Goal: Transaction & Acquisition: Purchase product/service

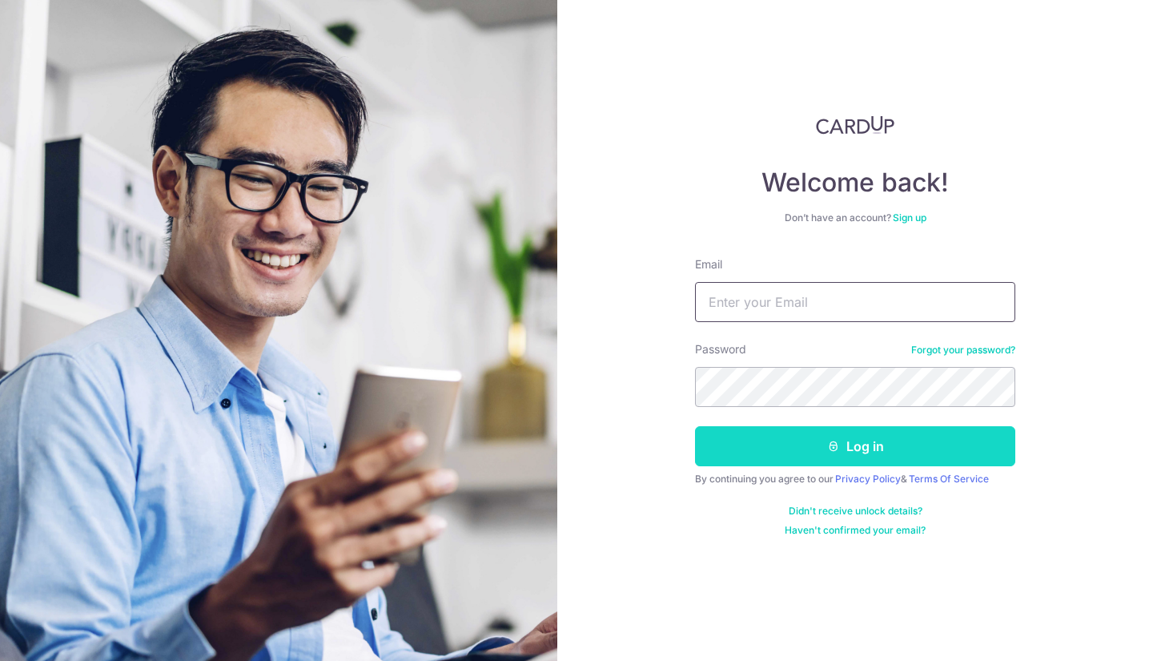
type input "zencheang@hotmail.com"
click at [803, 438] on button "Log in" at bounding box center [855, 446] width 320 height 40
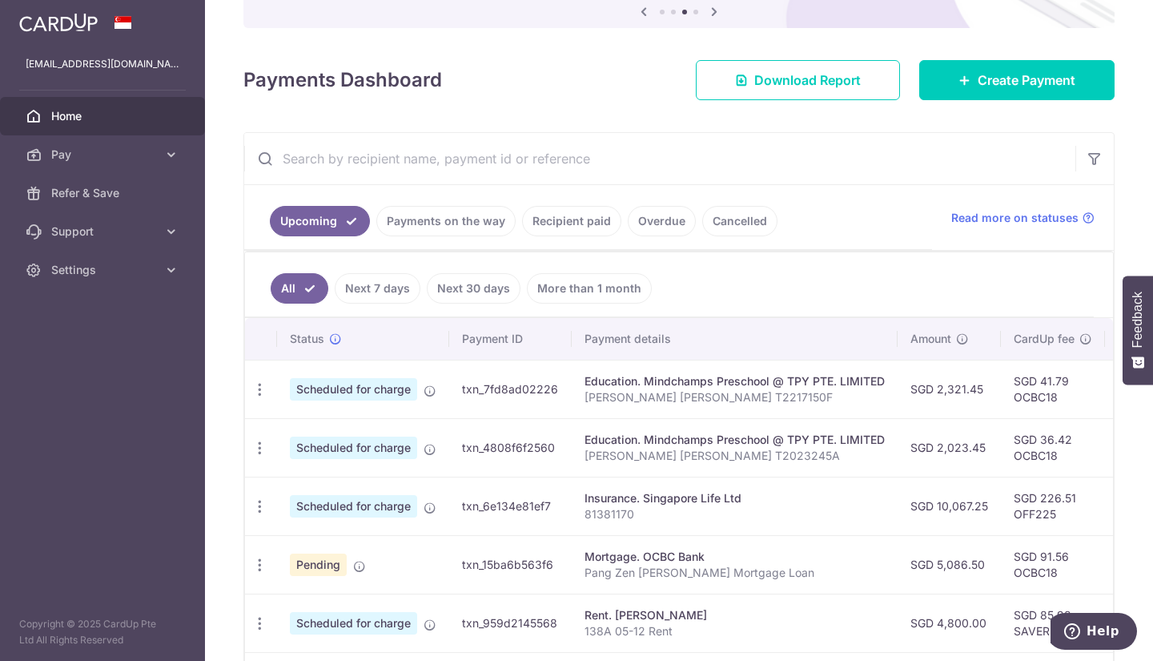
click at [437, 226] on link "Payments on the way" at bounding box center [445, 221] width 139 height 30
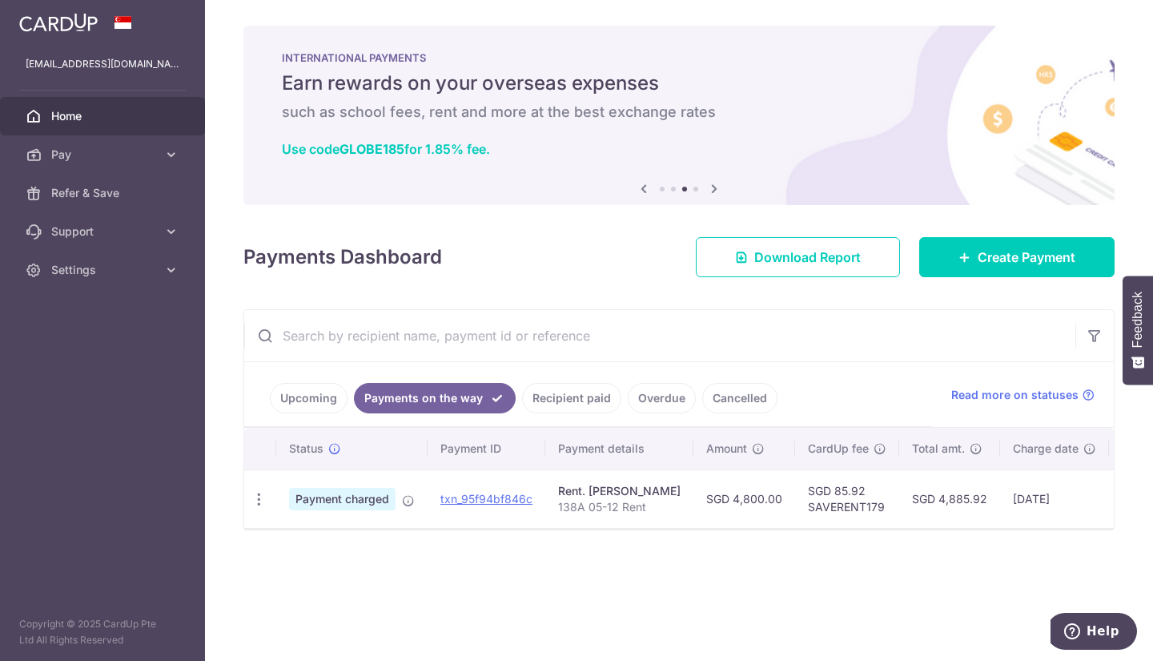
click at [564, 393] on link "Recipient paid" at bounding box center [571, 398] width 99 height 30
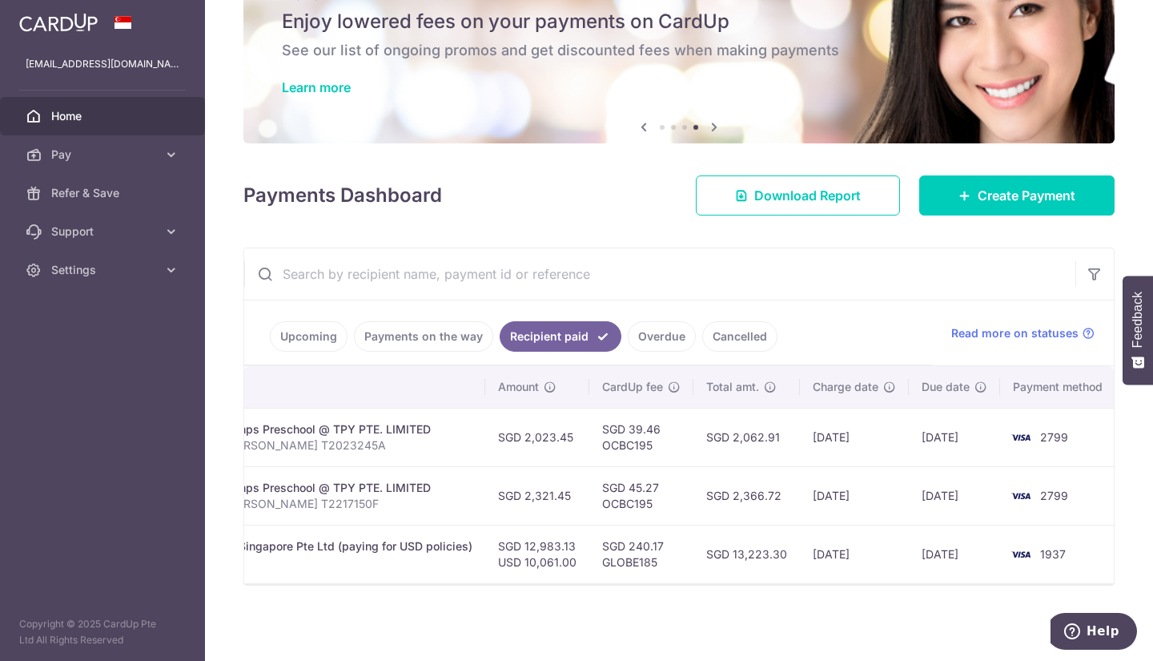
scroll to position [0, 413]
click at [309, 333] on link "Upcoming" at bounding box center [309, 336] width 78 height 30
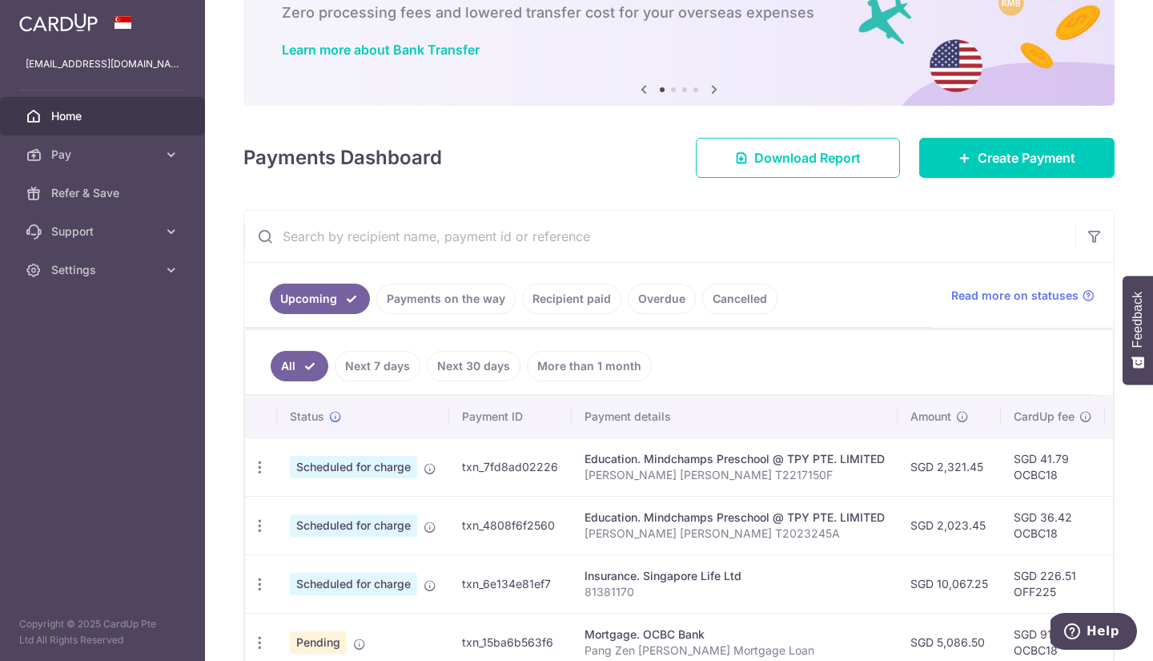
scroll to position [93, 0]
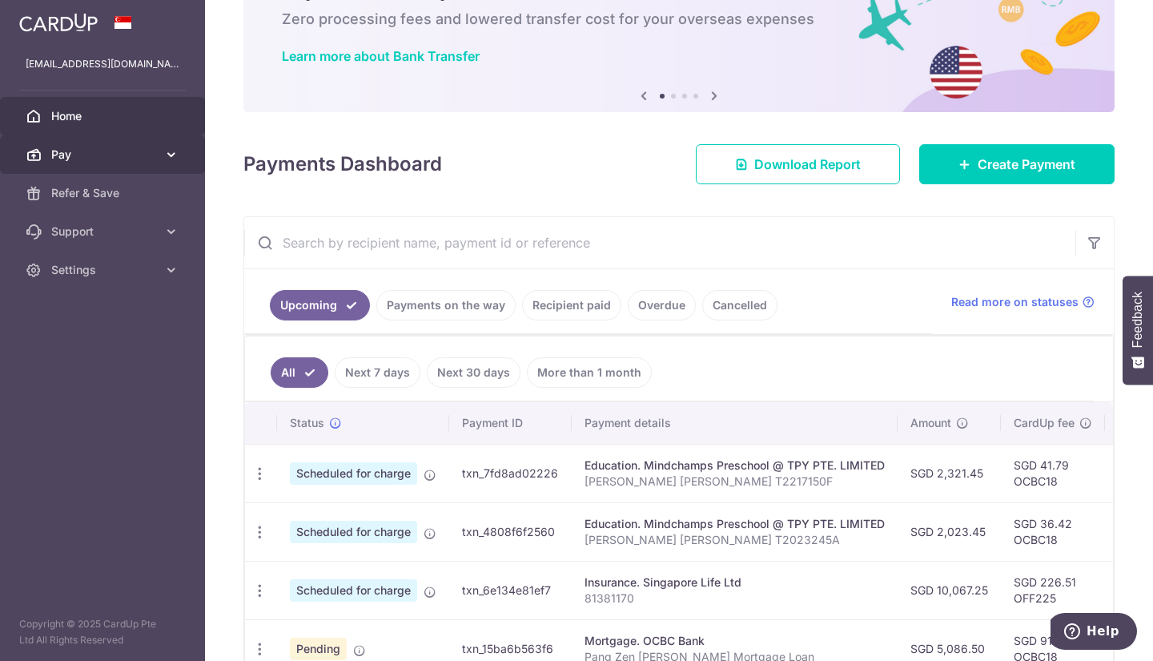
click at [70, 164] on link "Pay" at bounding box center [102, 154] width 205 height 38
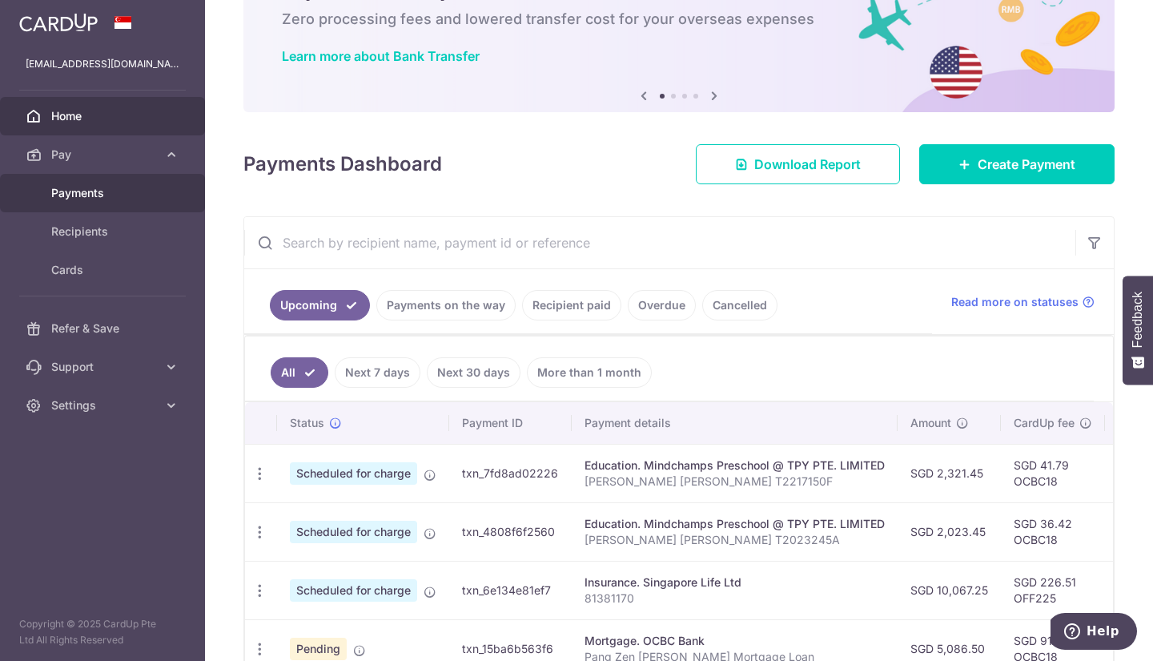
click at [102, 186] on span "Payments" at bounding box center [104, 193] width 106 height 16
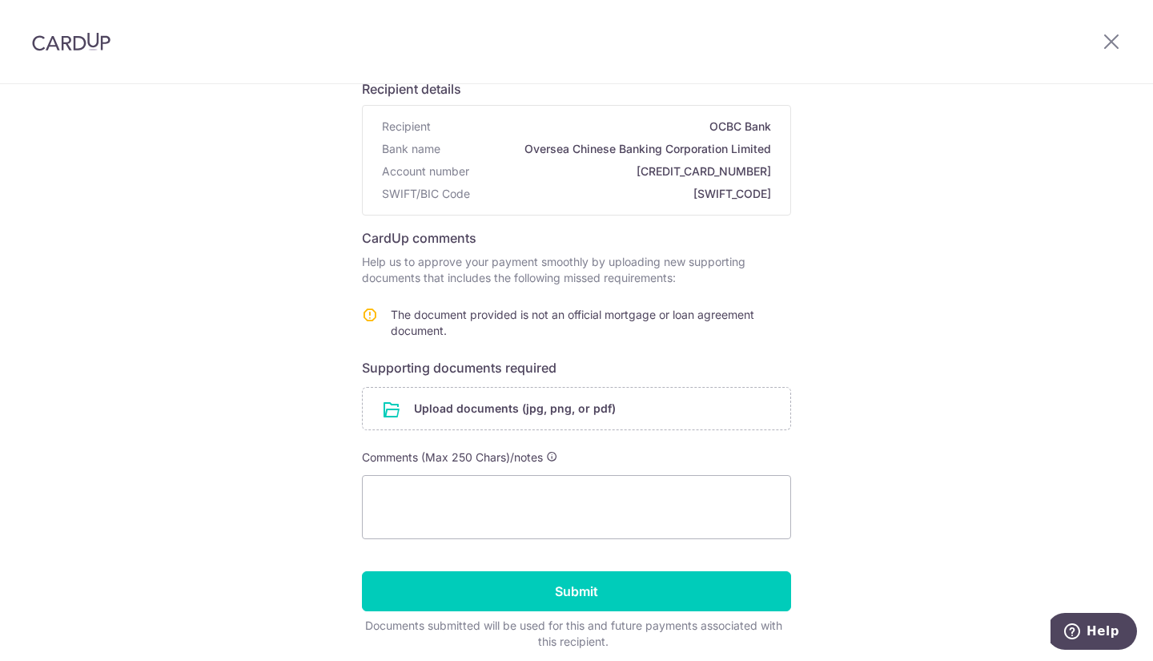
scroll to position [123, 0]
click at [569, 398] on input "file" at bounding box center [577, 409] width 428 height 42
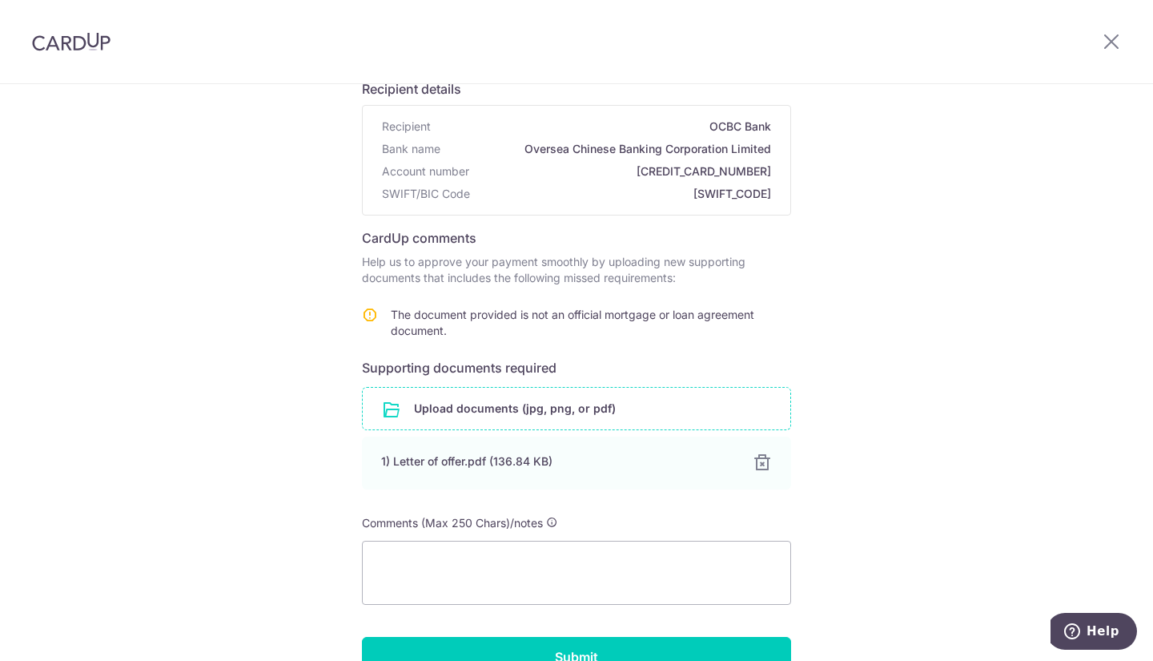
scroll to position [245, 0]
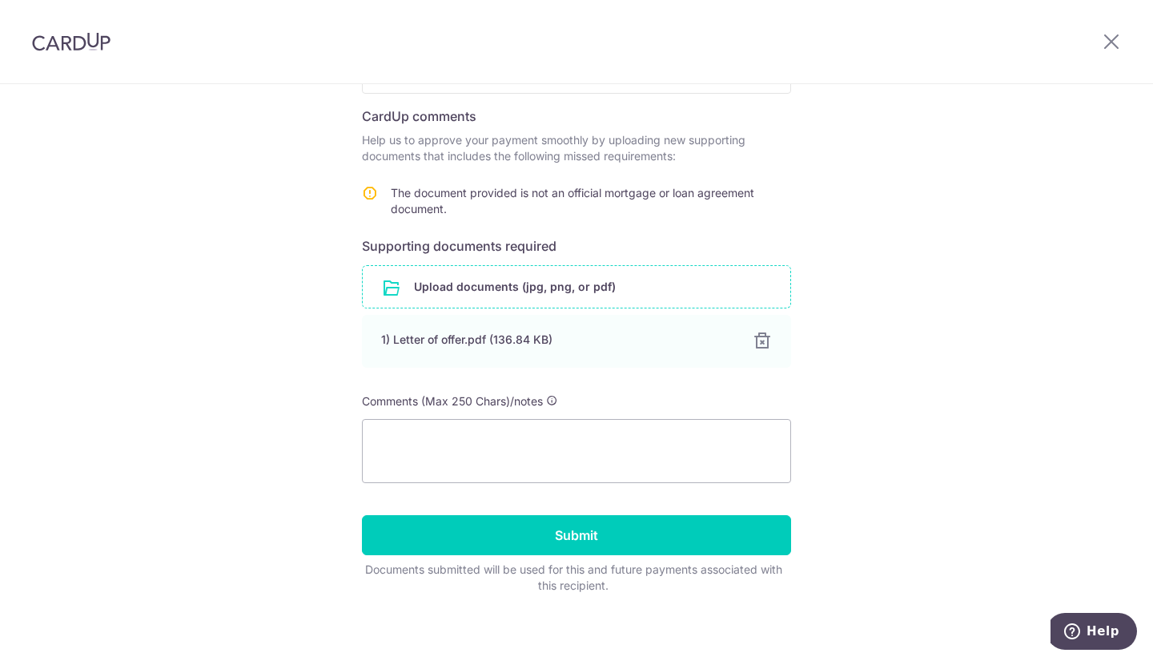
click at [537, 289] on input "file" at bounding box center [577, 287] width 428 height 42
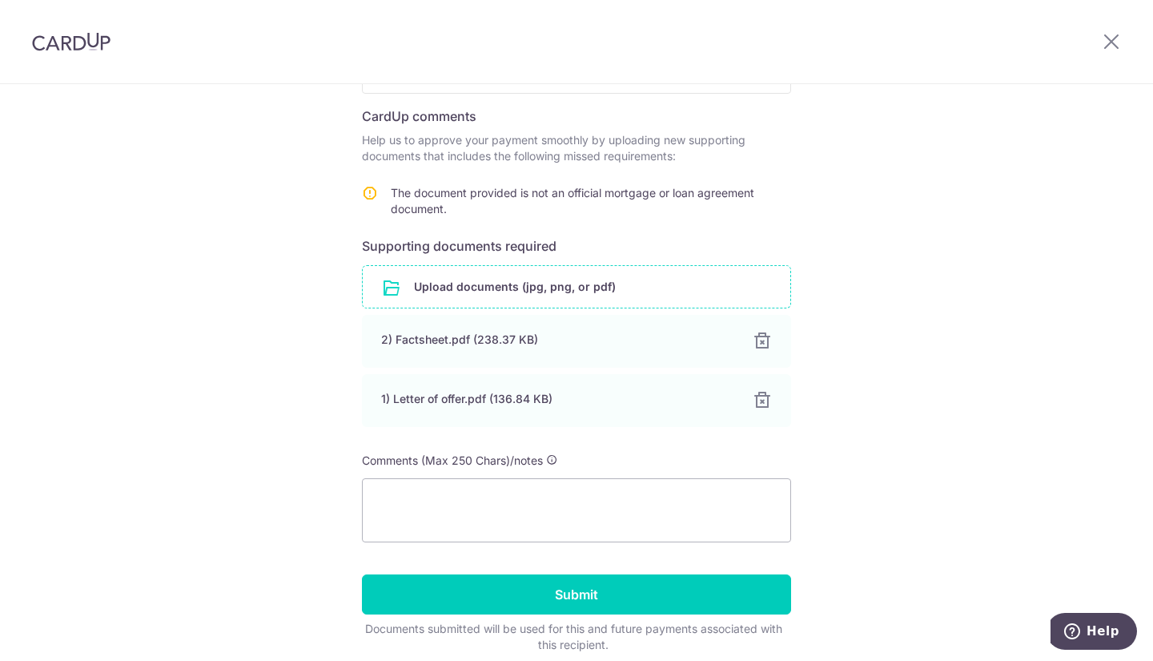
click at [497, 279] on input "file" at bounding box center [577, 287] width 428 height 42
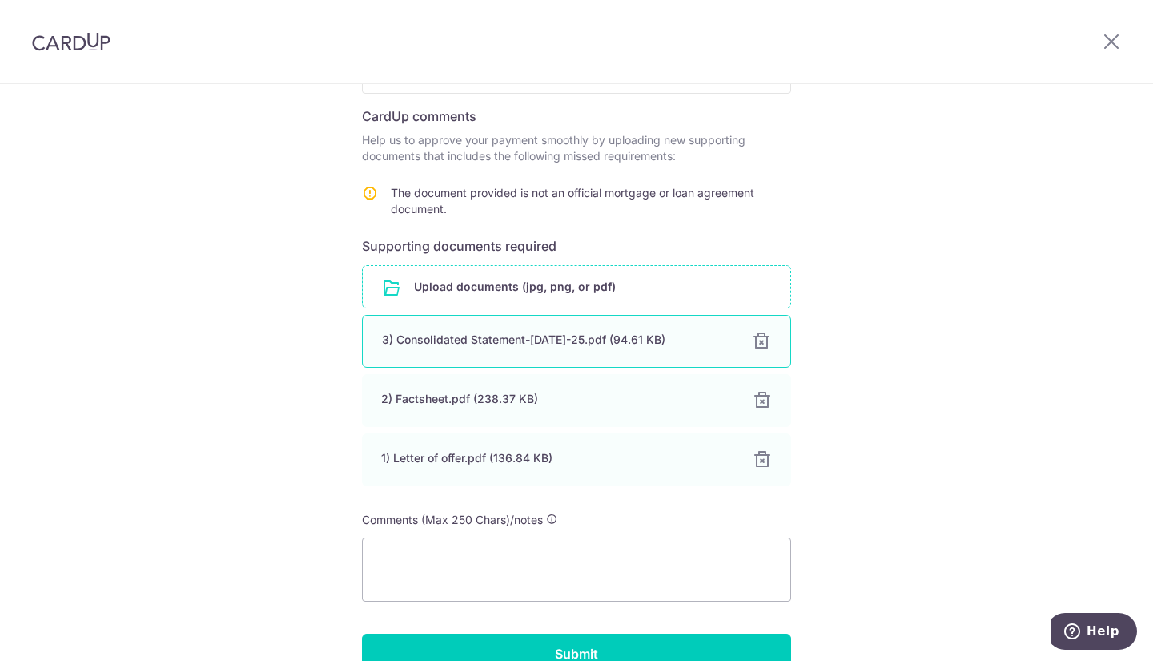
scroll to position [372, 0]
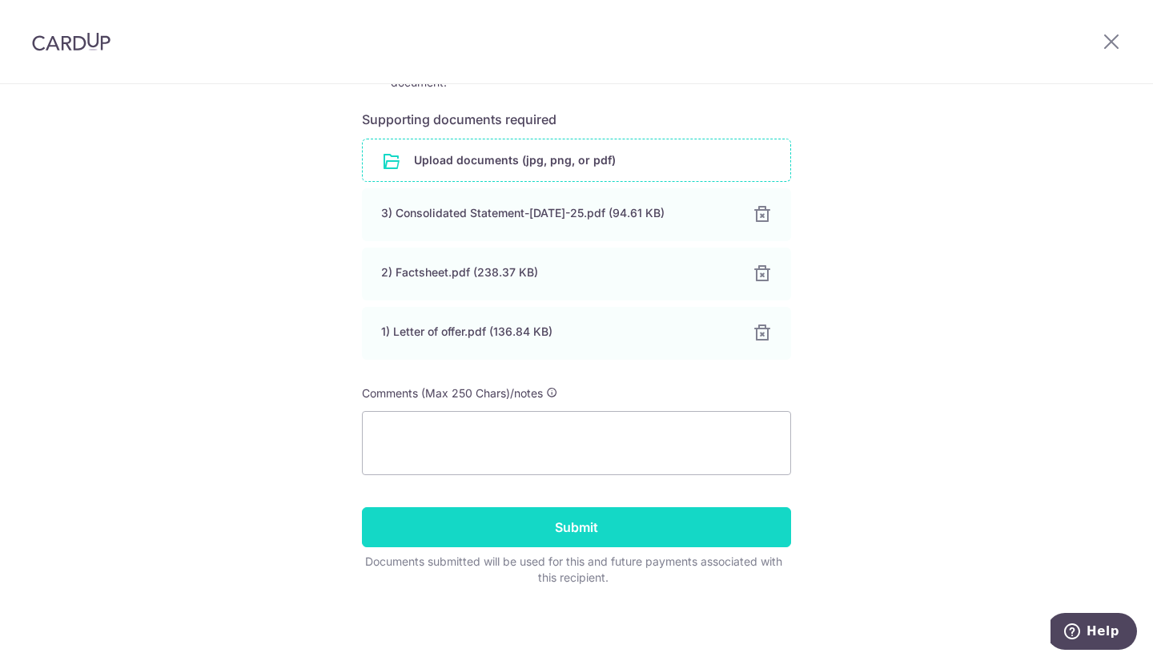
click at [677, 523] on input "Submit" at bounding box center [576, 527] width 429 height 40
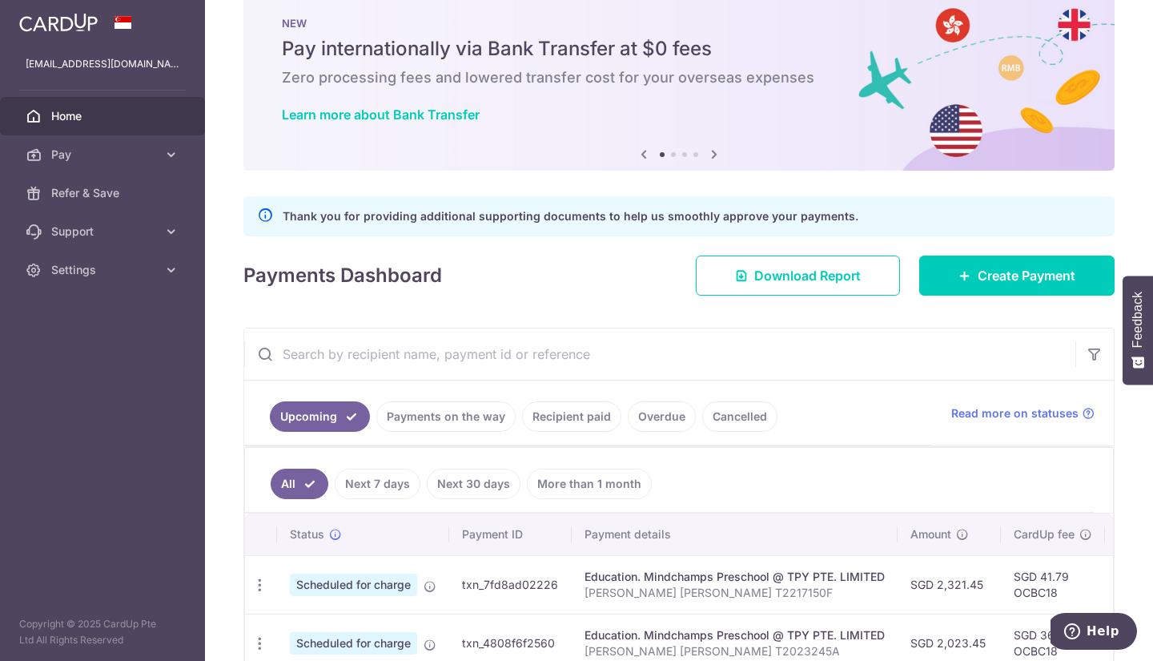
scroll to position [22, 0]
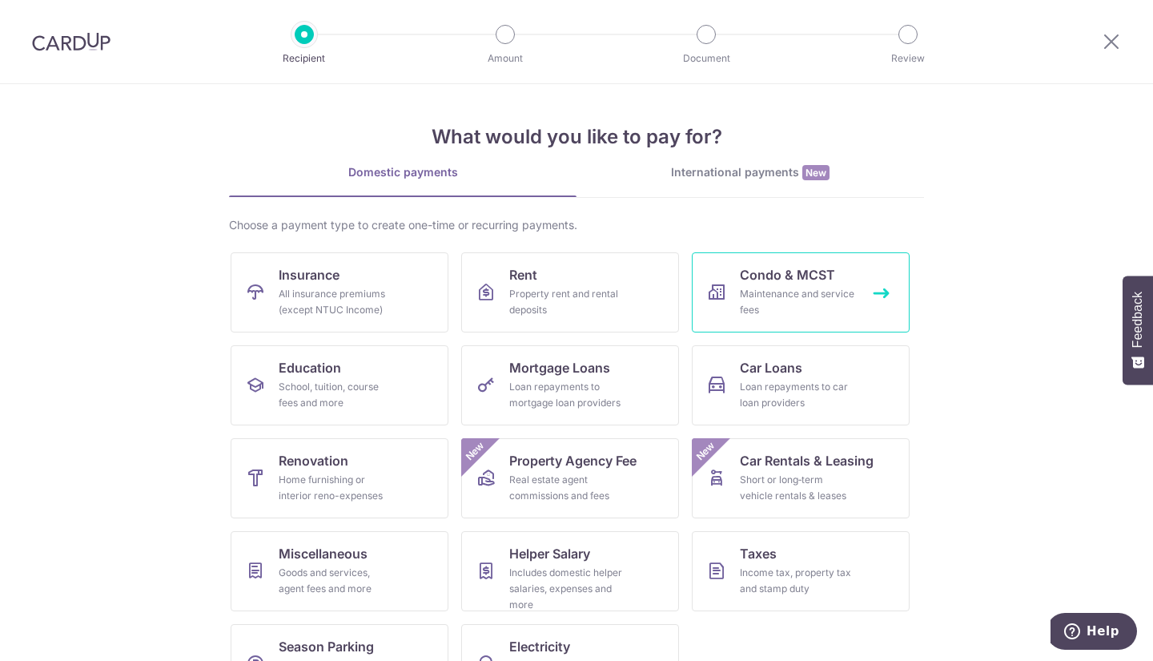
click at [842, 281] on link "Condo & MCST Maintenance and service fees" at bounding box center [801, 292] width 218 height 80
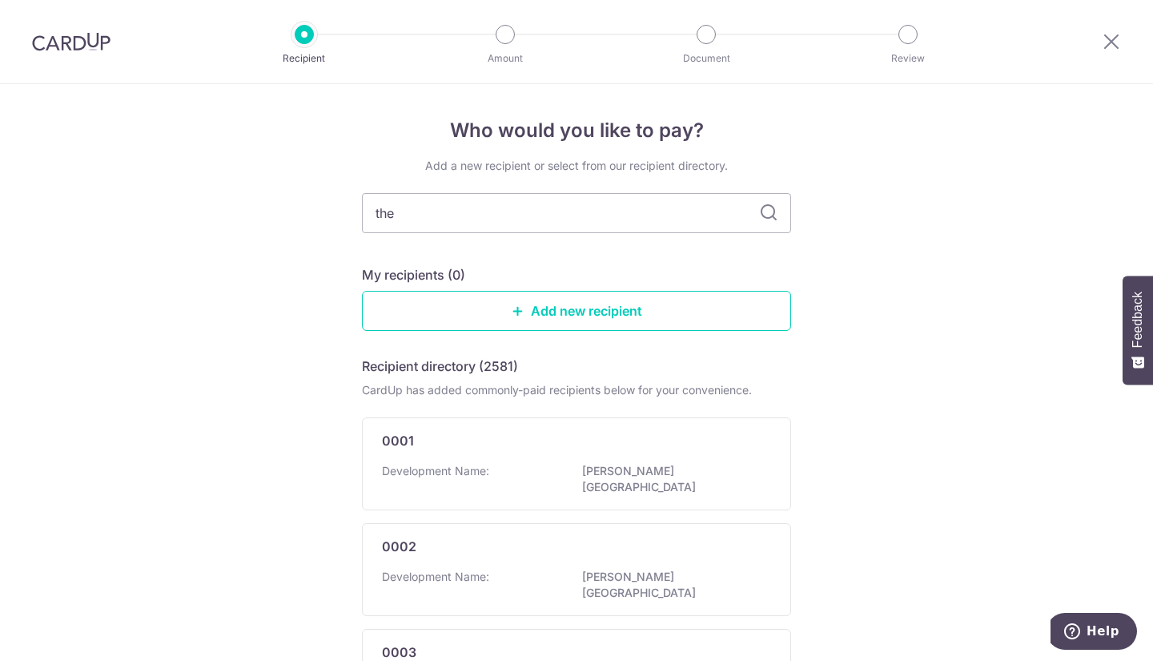
type input "the m"
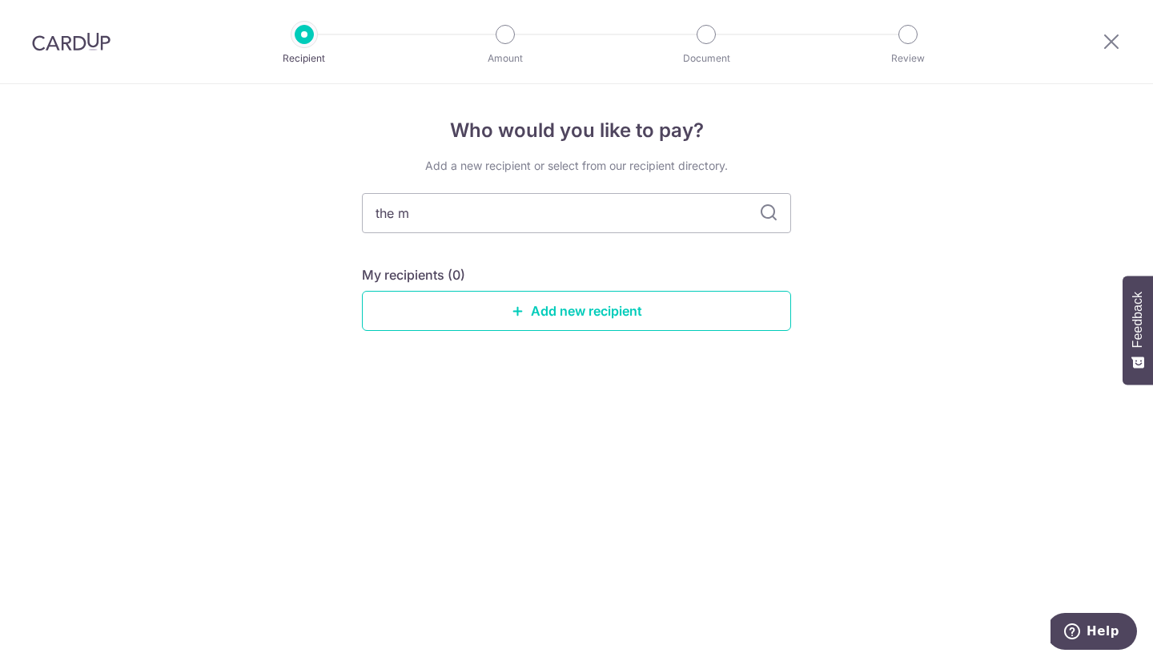
click at [769, 220] on icon at bounding box center [768, 212] width 19 height 19
click at [769, 209] on icon at bounding box center [768, 212] width 19 height 19
click at [505, 226] on input "the m" at bounding box center [576, 213] width 429 height 40
type input "t"
type input "daintree"
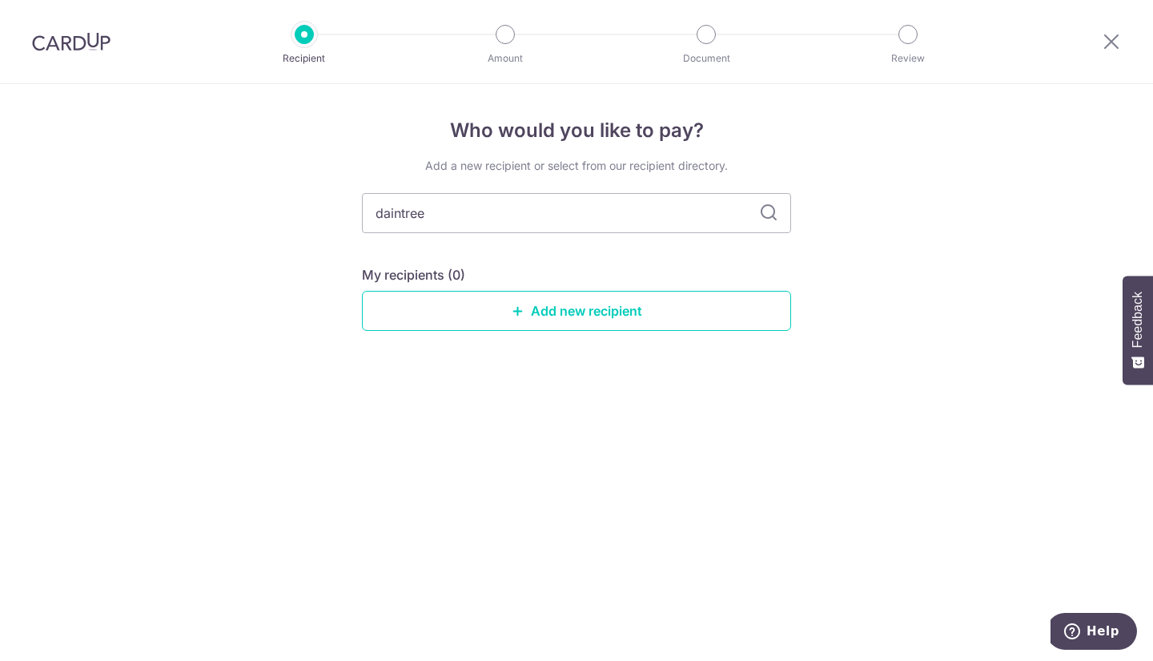
click at [770, 214] on icon at bounding box center [768, 212] width 19 height 19
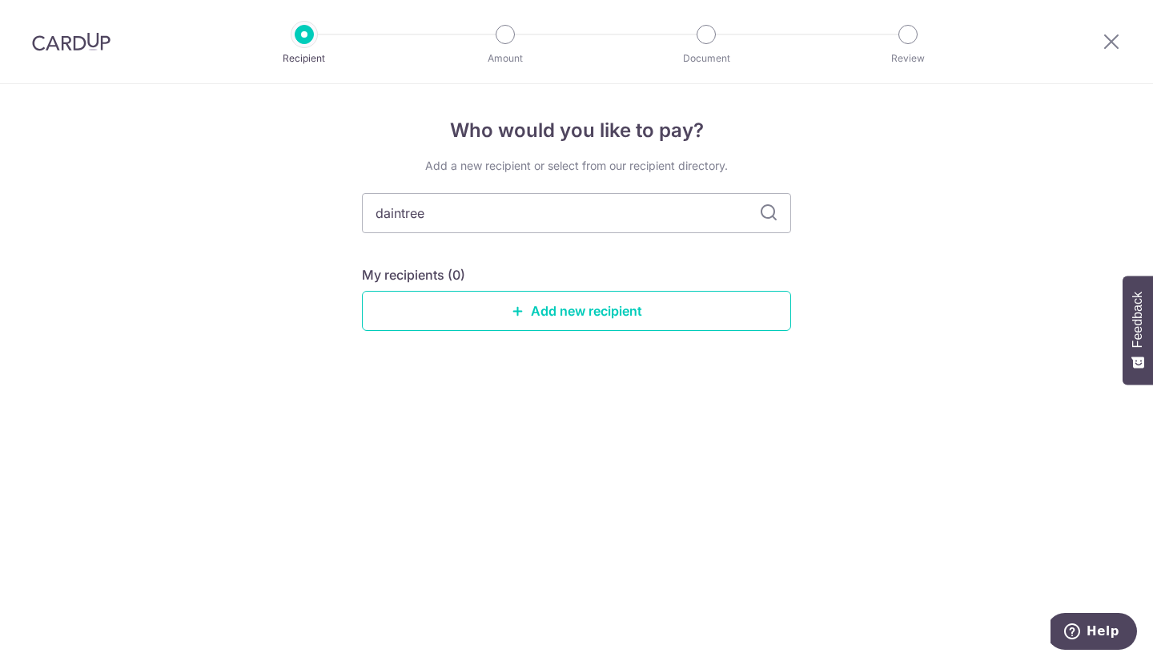
click at [770, 214] on icon at bounding box center [768, 212] width 19 height 19
click at [557, 216] on input "daintree" at bounding box center [576, 213] width 429 height 40
type input "the M"
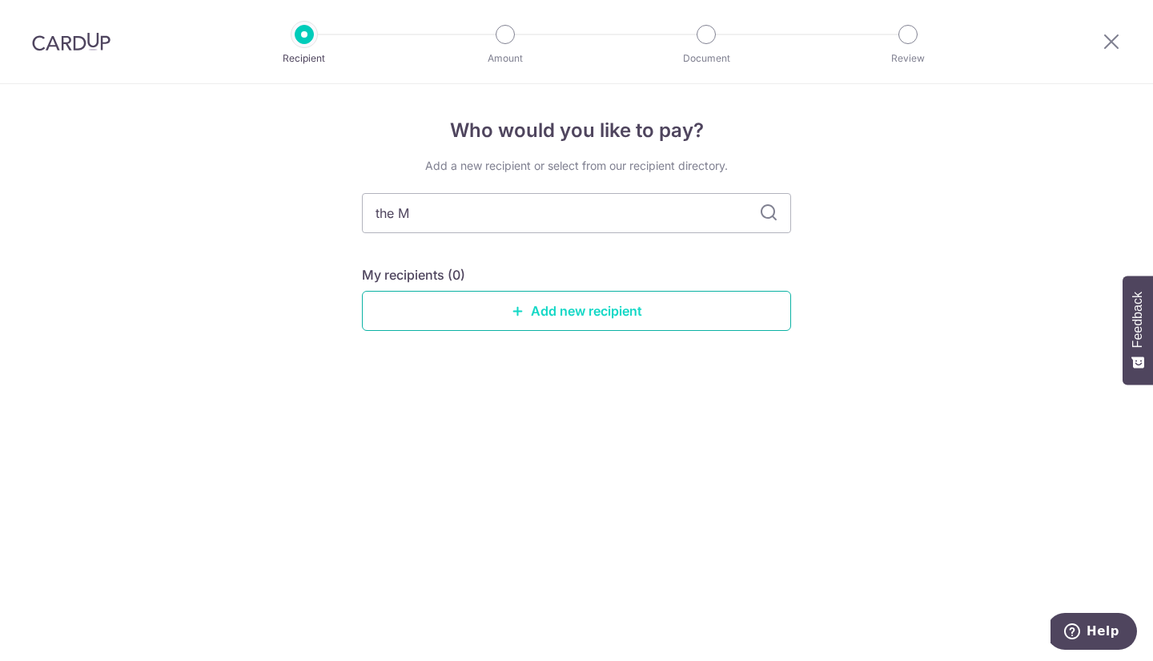
click at [640, 319] on link "Add new recipient" at bounding box center [576, 311] width 429 height 40
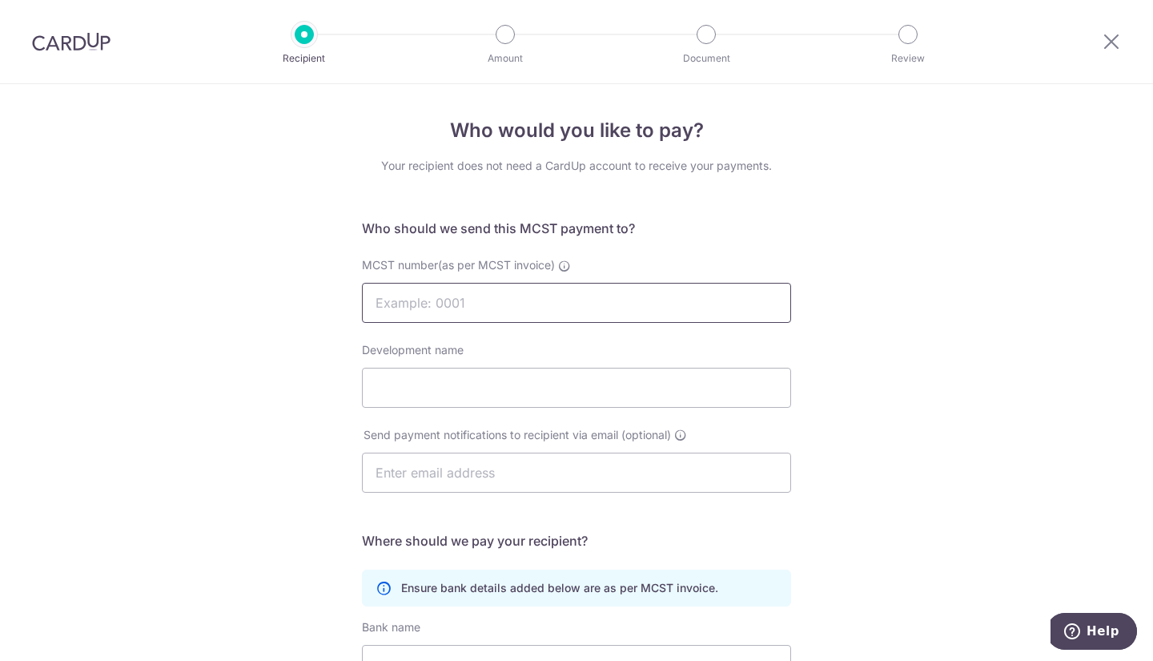
click at [557, 309] on input "MCST number(as per MCST invoice)" at bounding box center [576, 303] width 429 height 40
type input "4904"
click at [441, 394] on input "Development name" at bounding box center [576, 388] width 429 height 40
type input "t"
type input "The M"
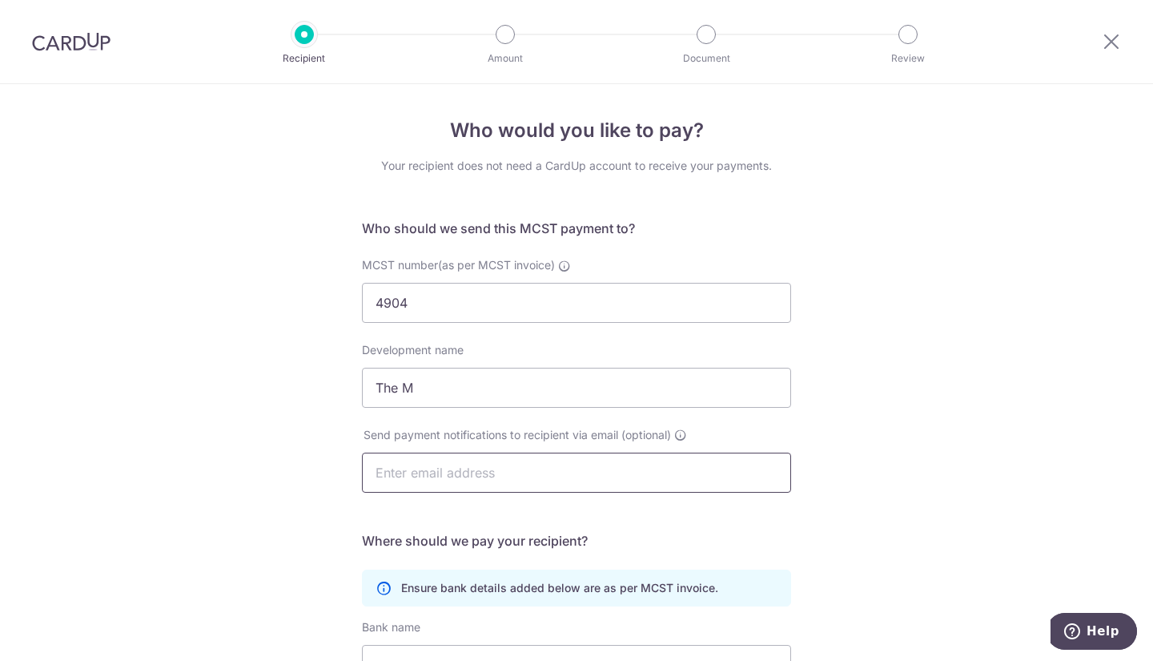
click at [466, 468] on input "text" at bounding box center [576, 472] width 429 height 40
paste input "Documents.PAMAsiaPac@jll.com"
type input "Documents.PAMAsiaPac@jll.com"
click at [992, 486] on div "Who would you like to pay? Your recipient does not need a CardUp account to rec…" at bounding box center [576, 507] width 1153 height 847
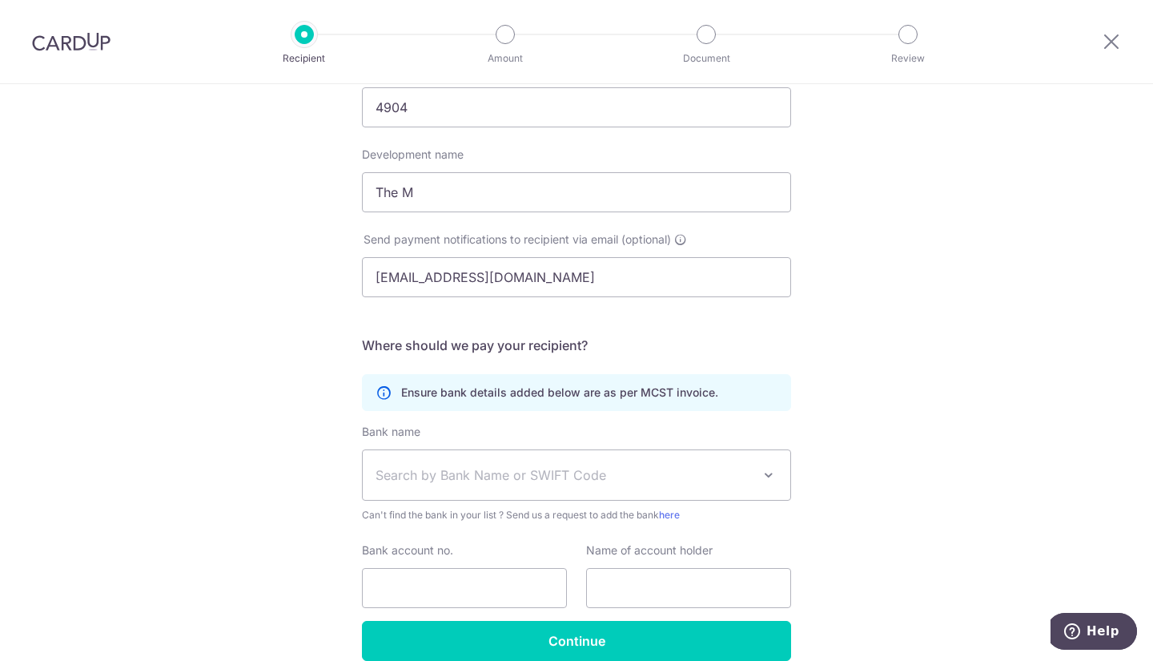
scroll to position [218, 0]
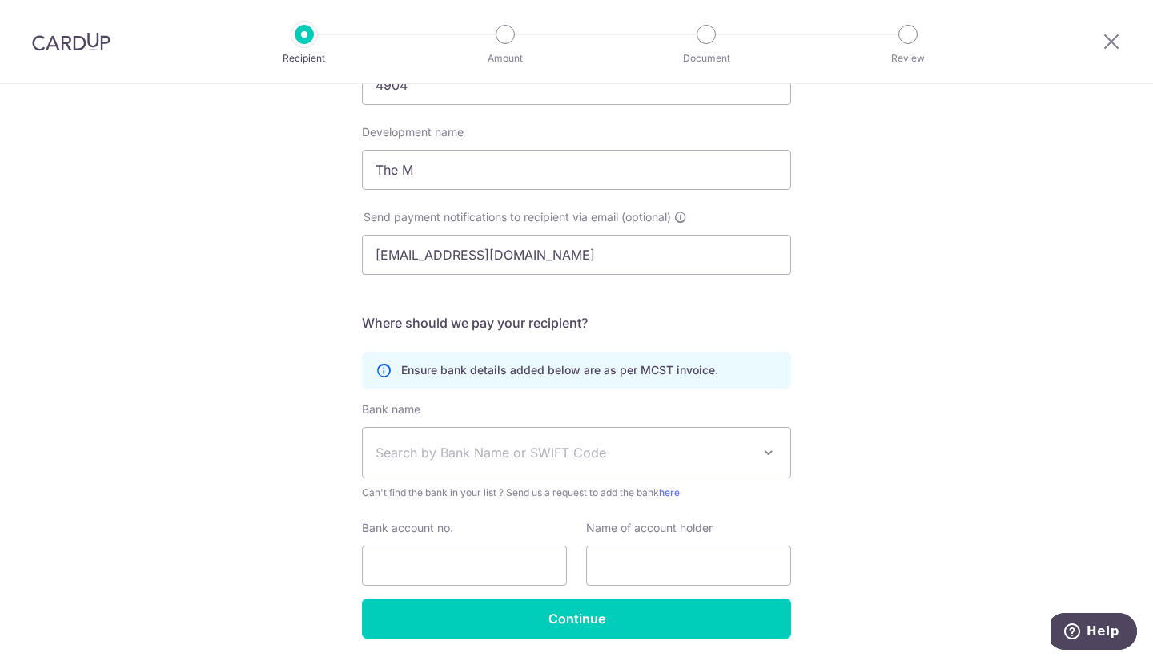
click at [545, 440] on span "Search by Bank Name or SWIFT Code" at bounding box center [577, 453] width 428 height 50
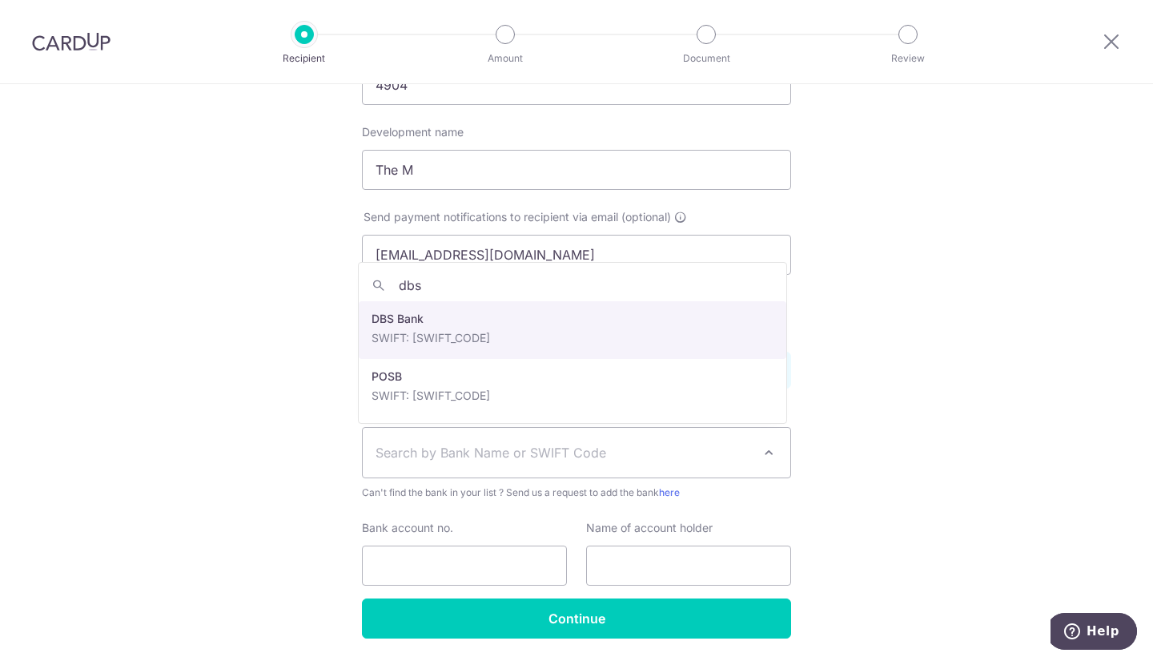
type input "dbs"
select select "6"
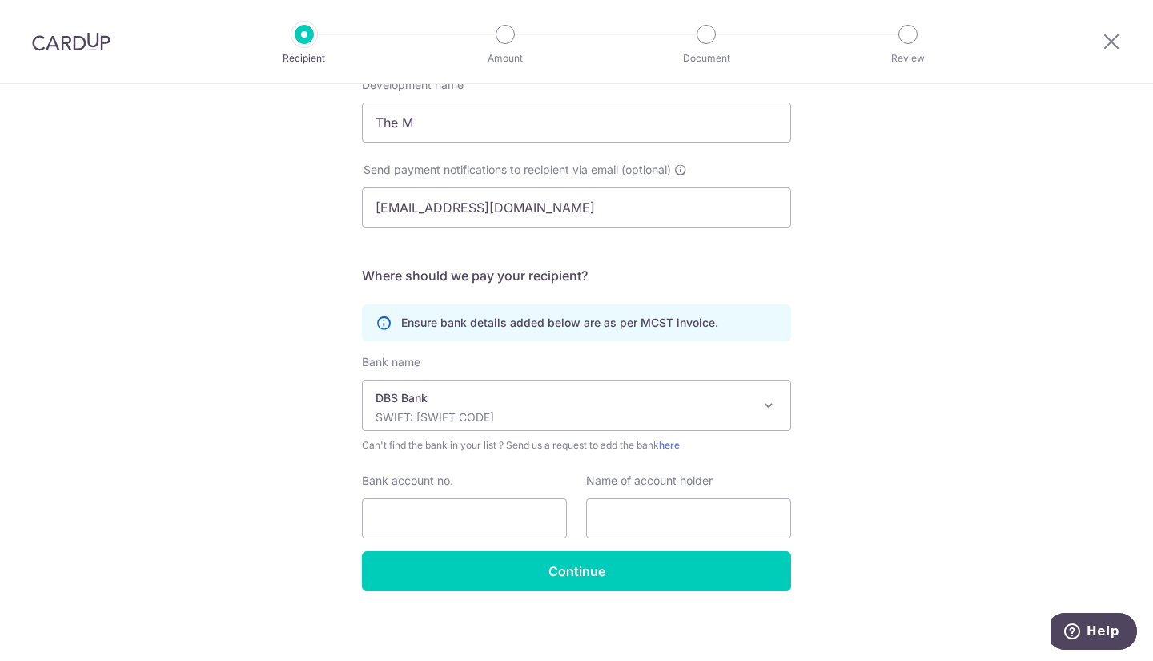
scroll to position [265, 0]
click at [508, 401] on p "DBS Bank" at bounding box center [564, 398] width 376 height 16
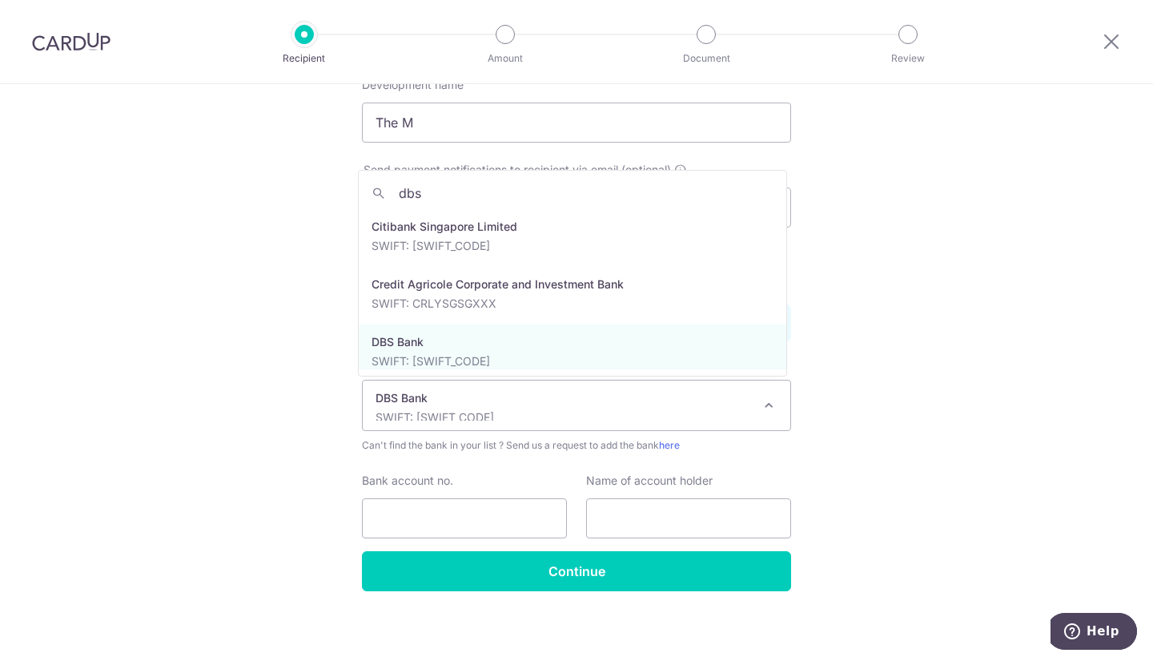
scroll to position [0, 0]
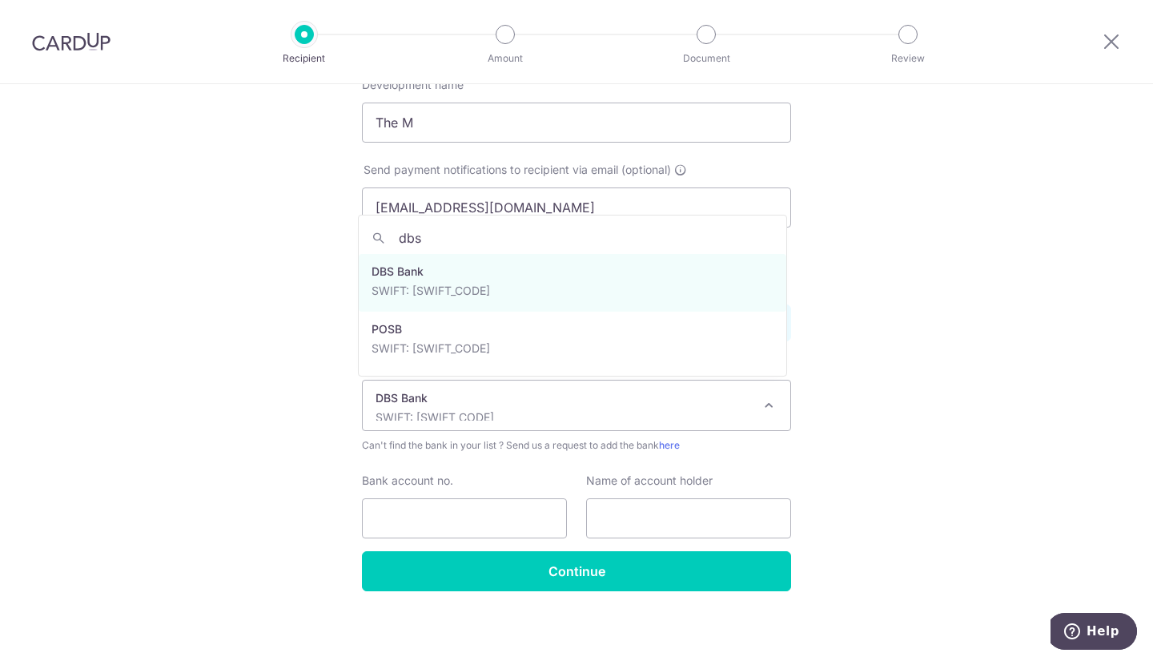
type input "dbs"
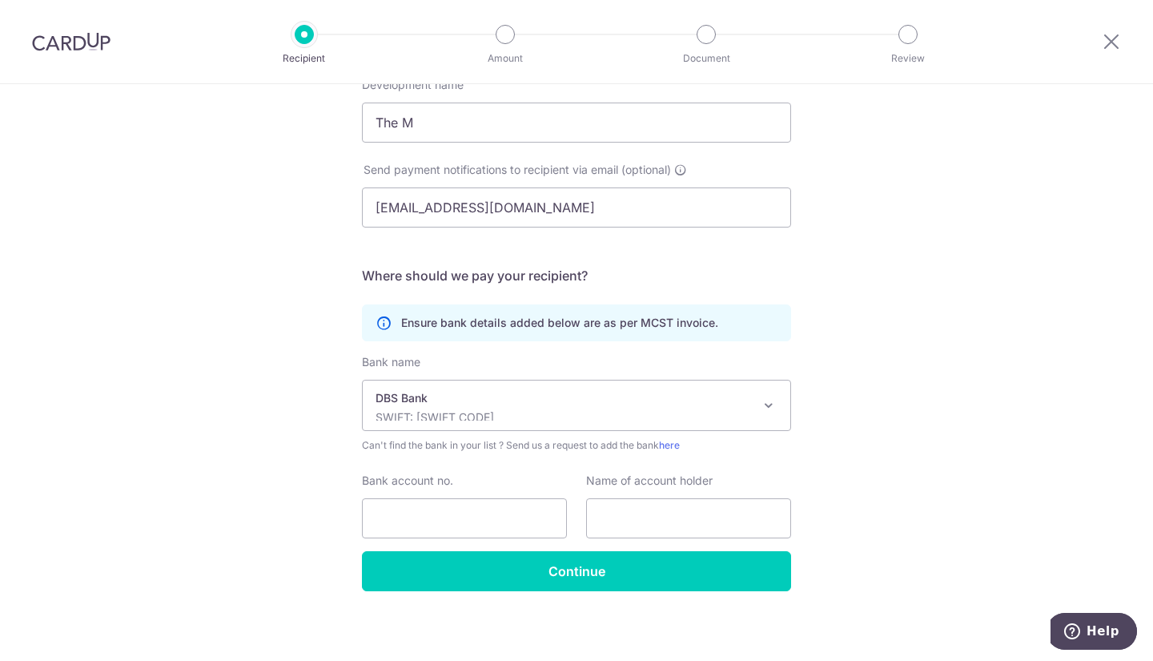
scroll to position [271, 0]
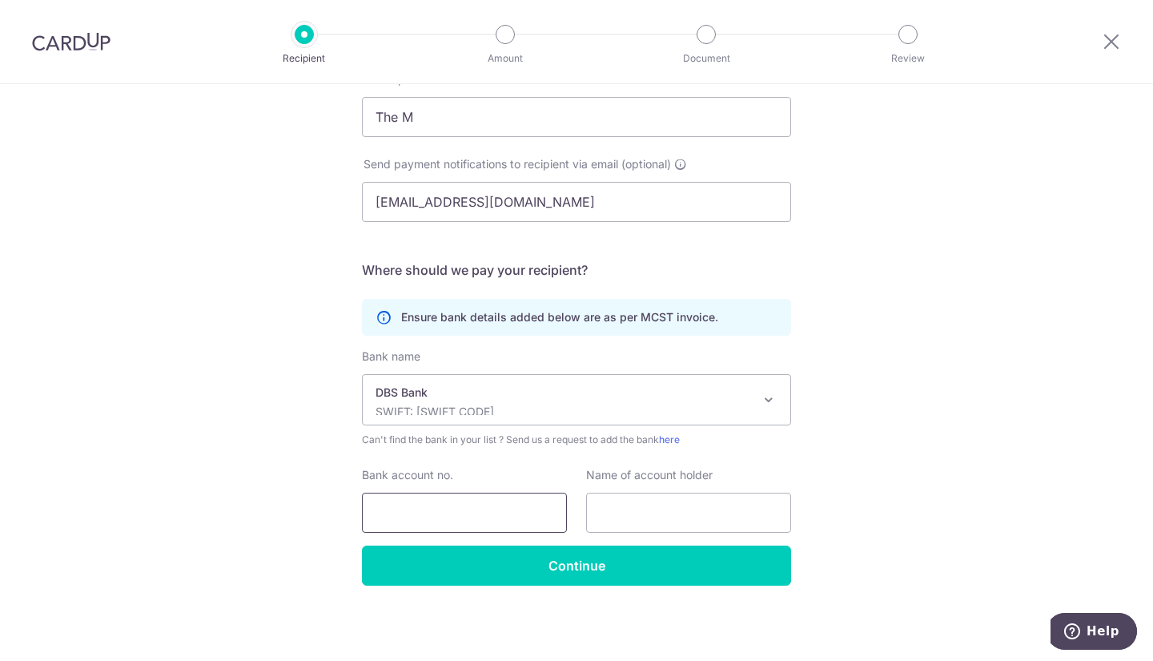
click at [491, 521] on input "Bank account no." at bounding box center [464, 512] width 205 height 40
type input "0721331853"
click at [613, 505] on input "text" at bounding box center [688, 512] width 205 height 40
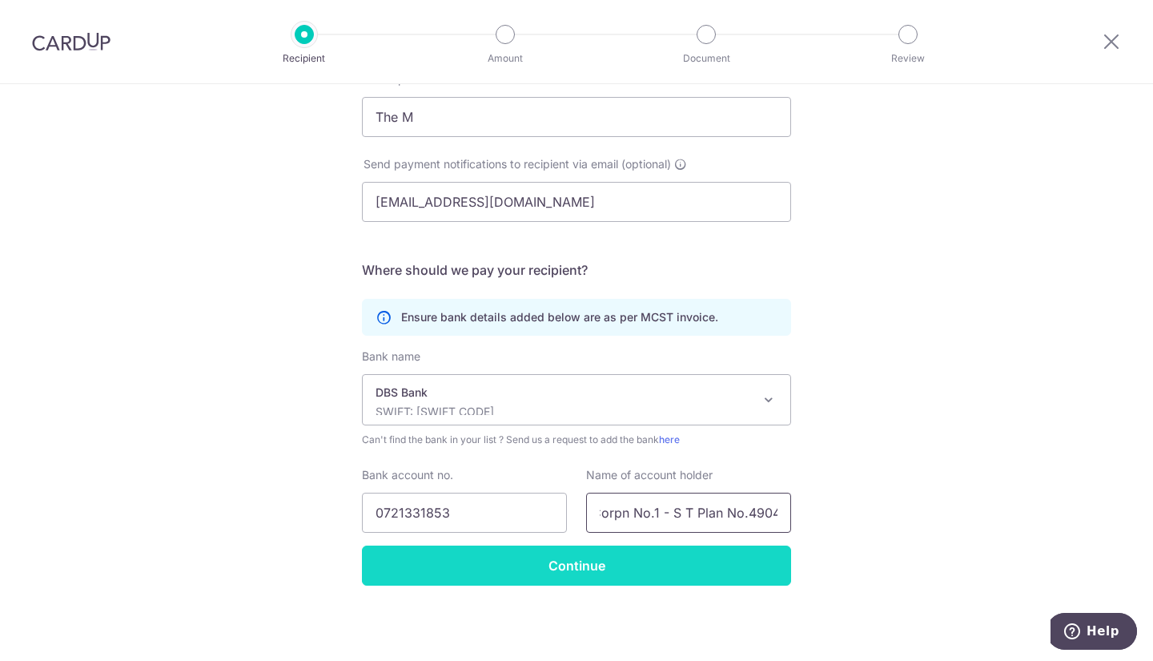
type input "Sub MGT Corpn No.1 - S T Plan No.4904"
click at [568, 574] on input "Continue" at bounding box center [576, 565] width 429 height 40
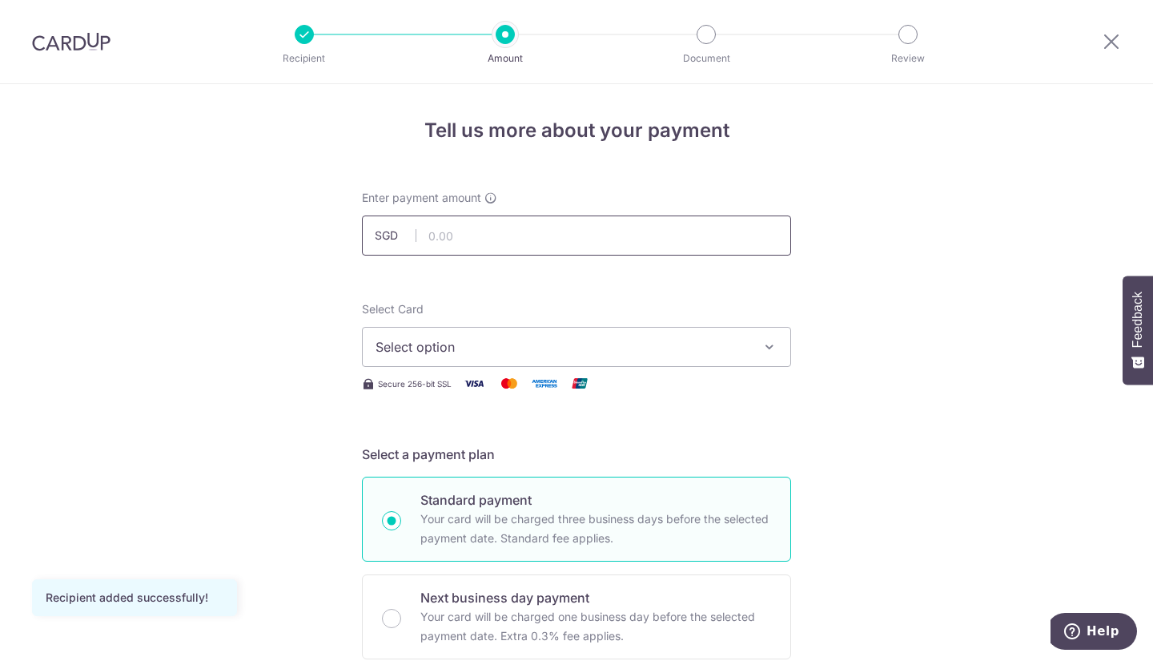
click at [476, 240] on input "text" at bounding box center [576, 235] width 429 height 40
type input "840.07"
click at [718, 344] on span "Select option" at bounding box center [562, 346] width 373 height 19
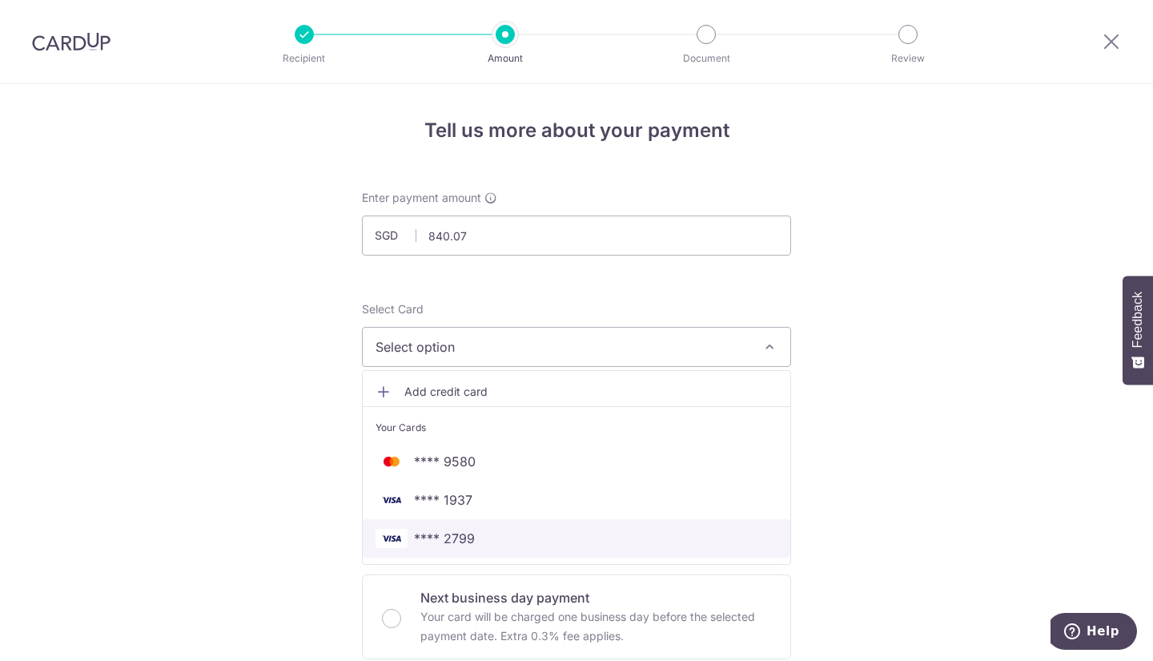
click at [463, 544] on span "**** 2799" at bounding box center [444, 538] width 61 height 19
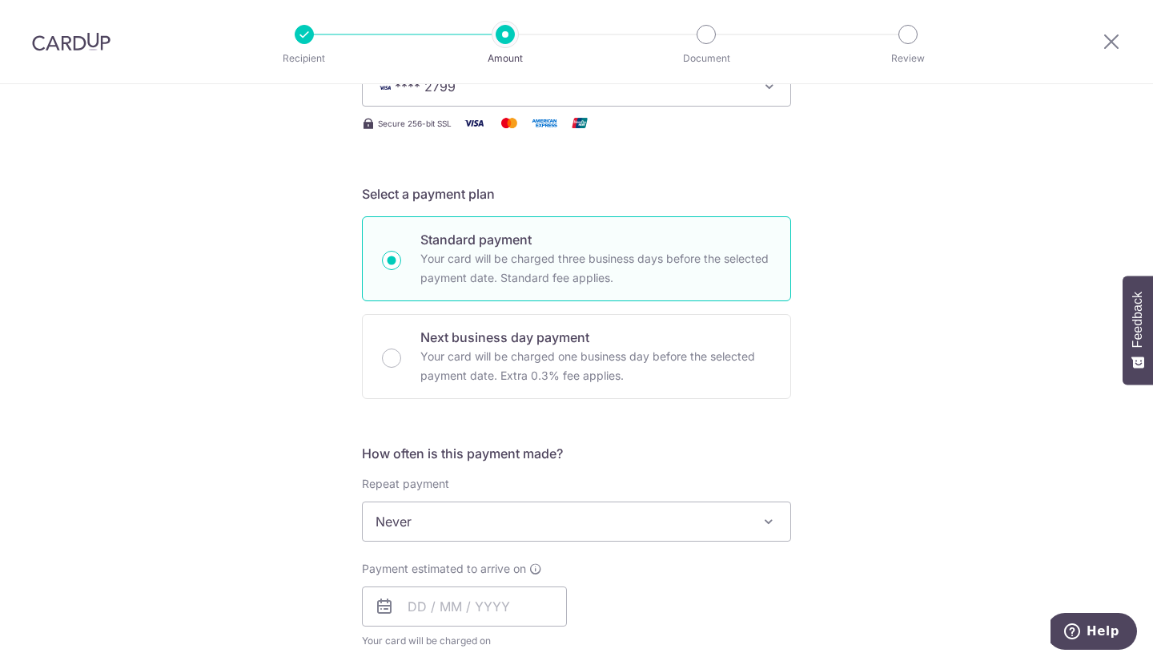
scroll to position [337, 0]
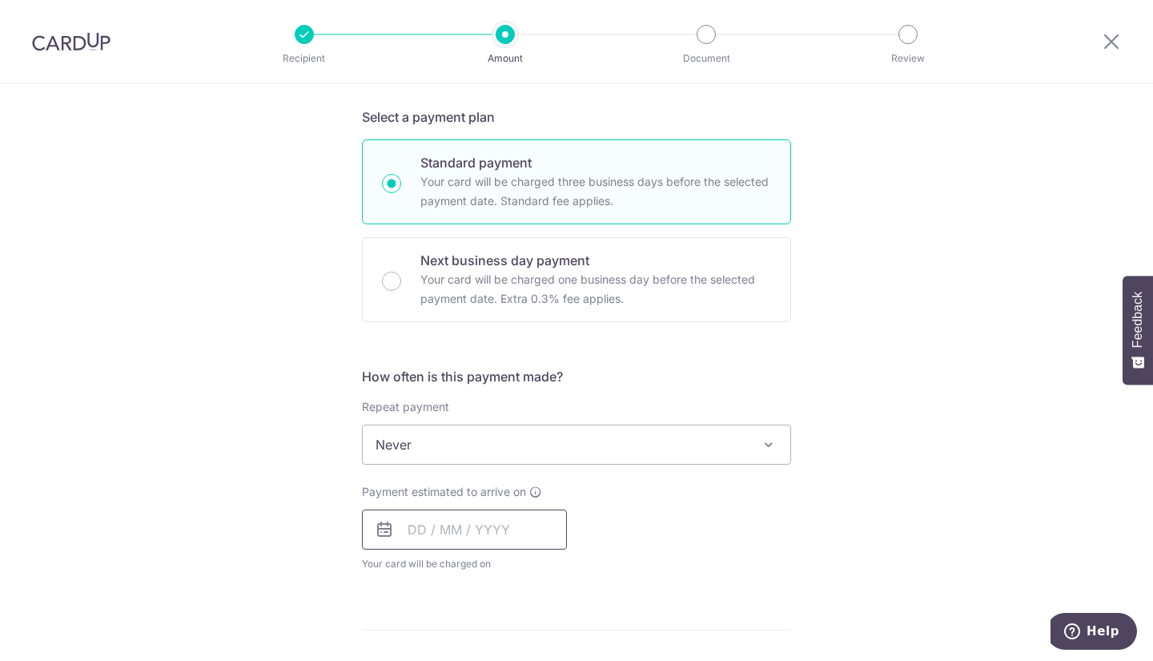
click at [427, 525] on input "text" at bounding box center [464, 529] width 205 height 40
click at [259, 436] on div "Tell us more about your payment Enter payment amount SGD 840.07 840.07 Recipien…" at bounding box center [576, 471] width 1153 height 1449
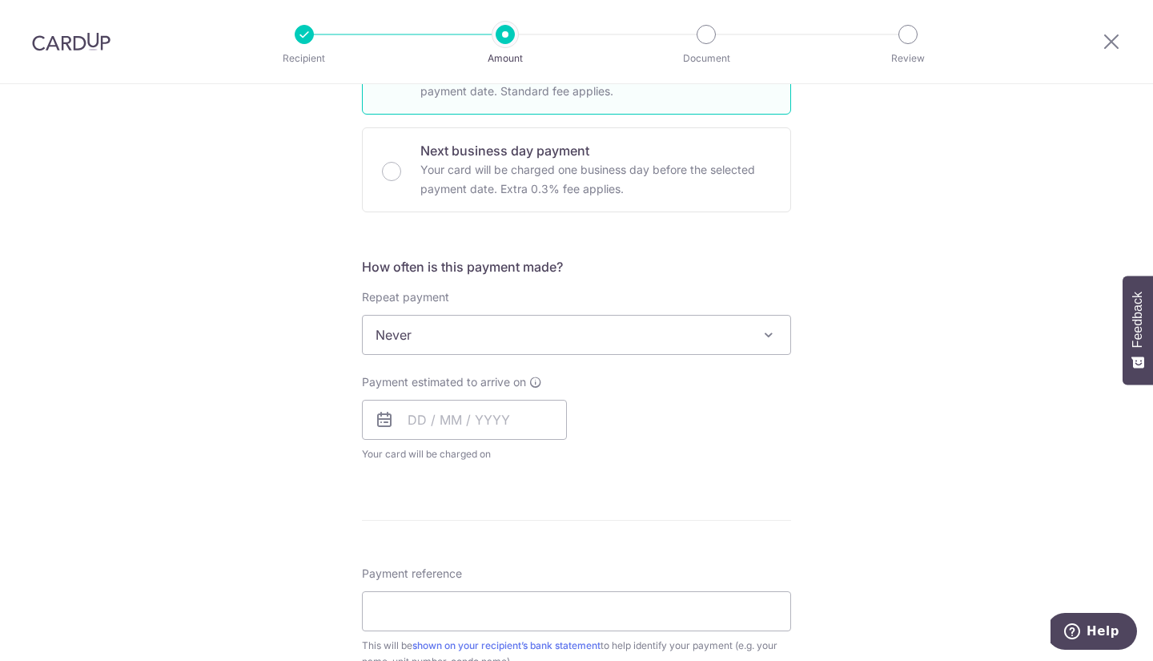
scroll to position [448, 0]
click at [428, 408] on input "text" at bounding box center [464, 419] width 205 height 40
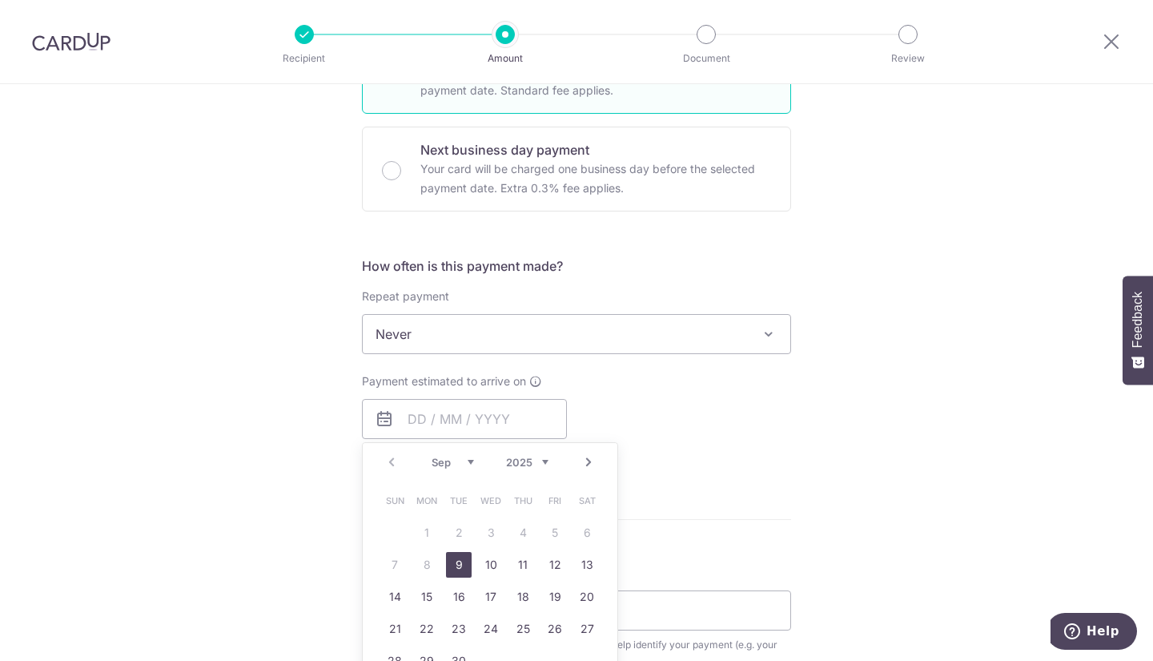
click at [458, 565] on link "9" at bounding box center [459, 565] width 26 height 26
type input "[DATE]"
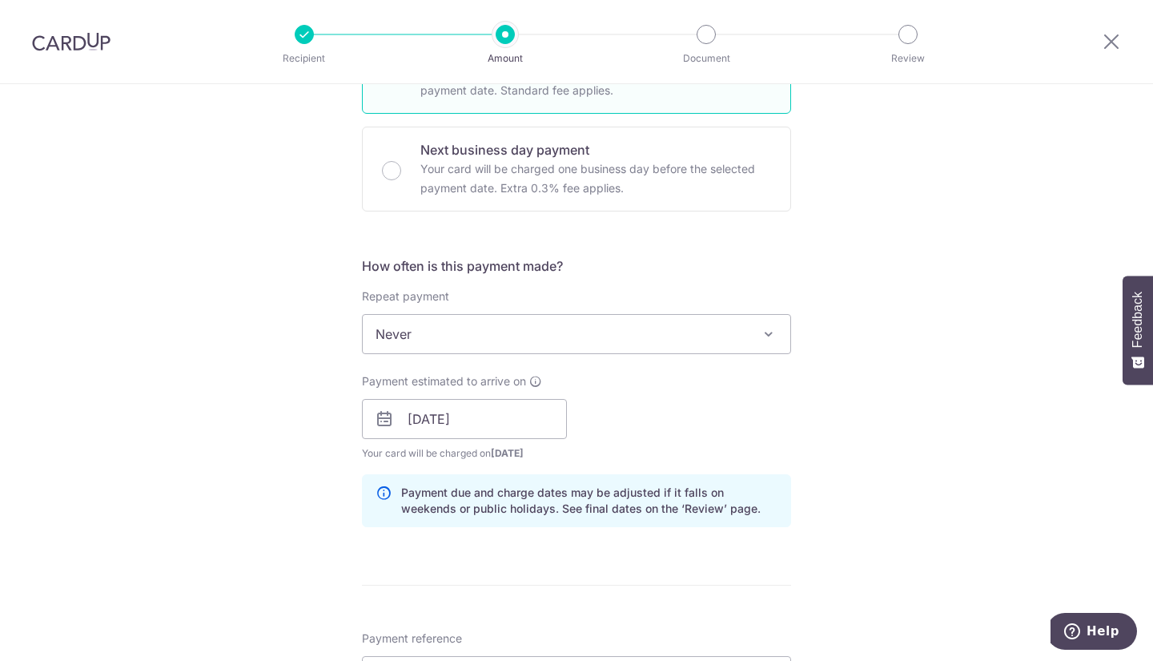
scroll to position [622, 0]
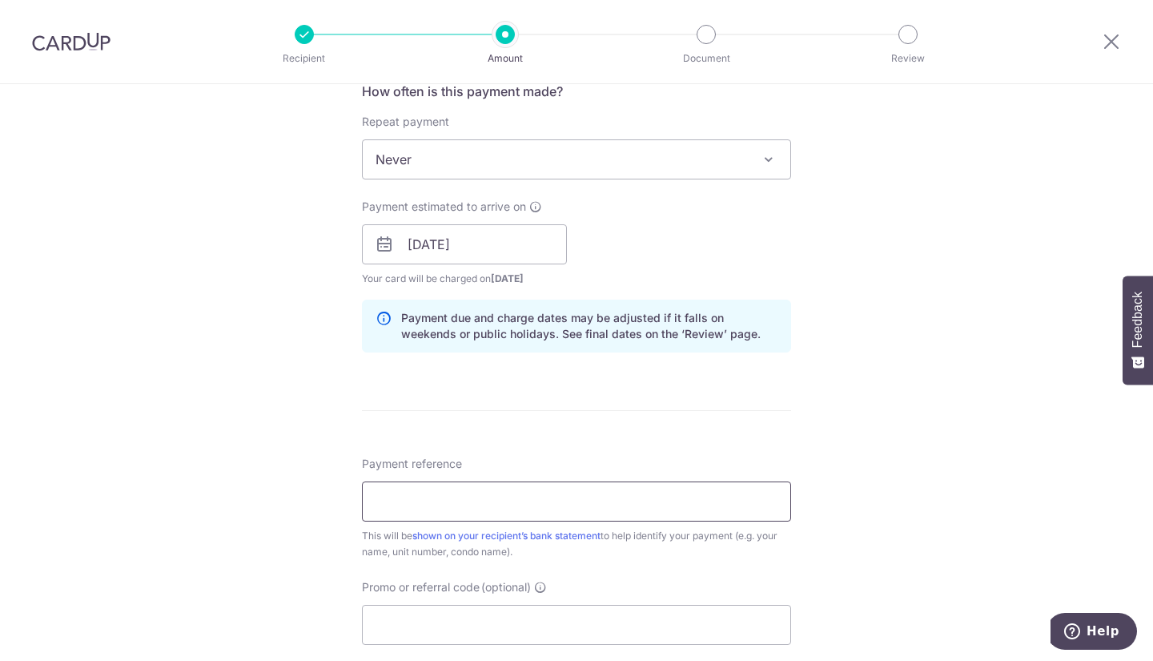
click at [424, 497] on input "Payment reference" at bounding box center [576, 501] width 429 height 40
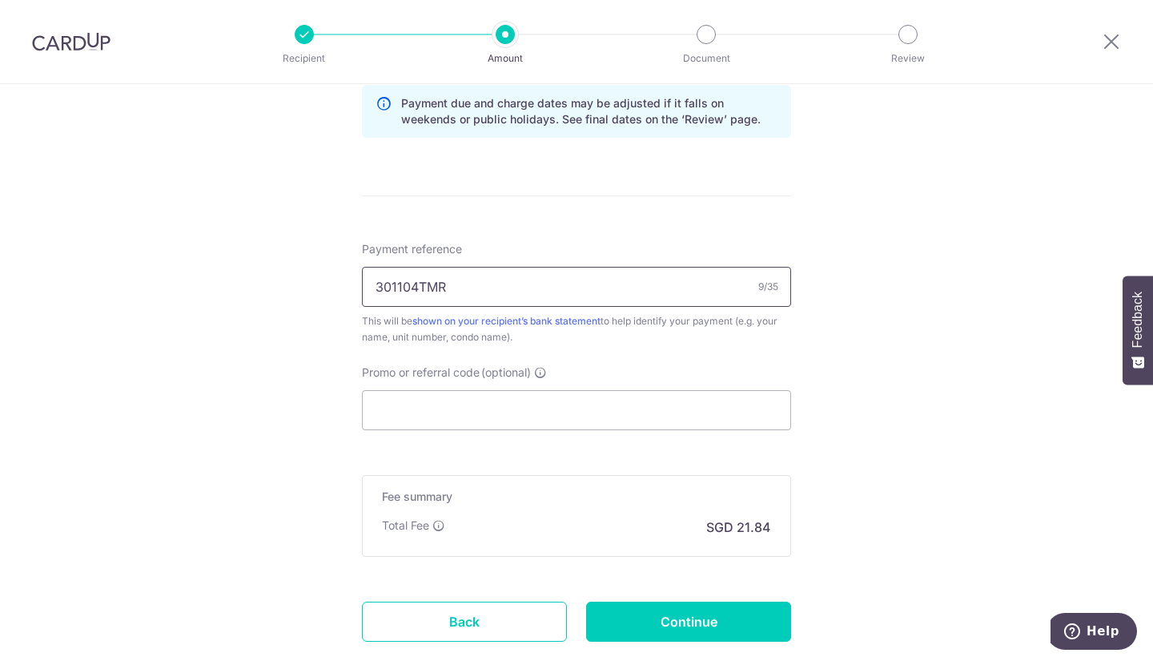
scroll to position [838, 0]
type input "301104TMR"
click at [612, 406] on input "Promo or referral code (optional)" at bounding box center [576, 409] width 429 height 40
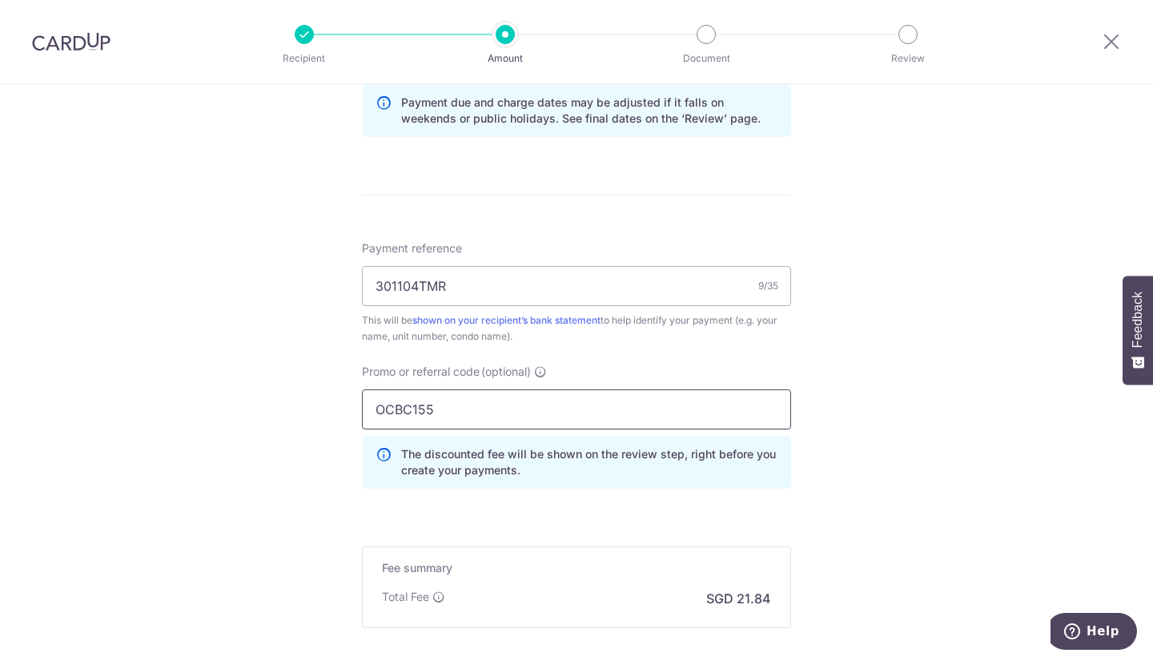
type input "OCBC155"
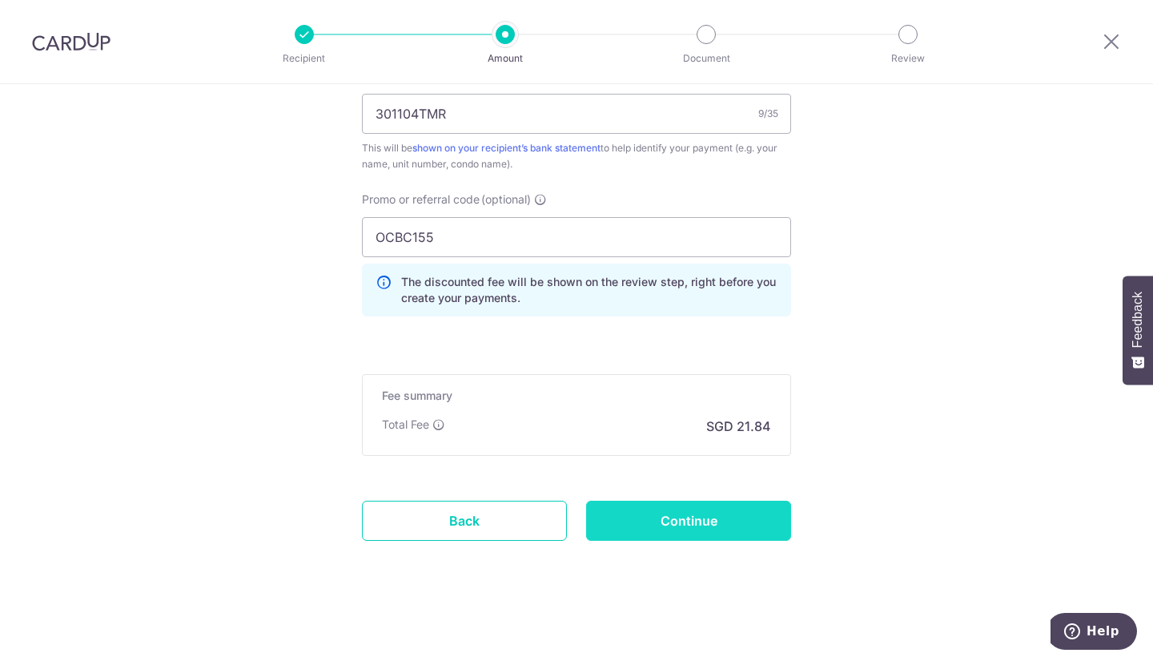
click at [662, 521] on input "Continue" at bounding box center [688, 521] width 205 height 40
type input "Create Schedule"
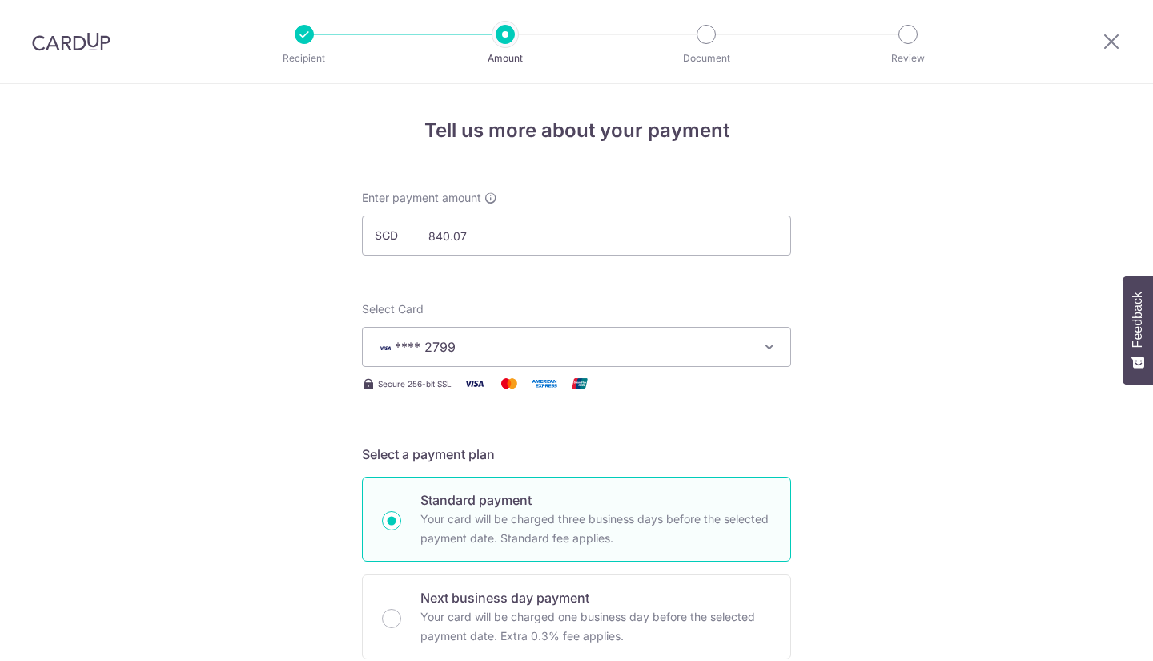
scroll to position [1032, 0]
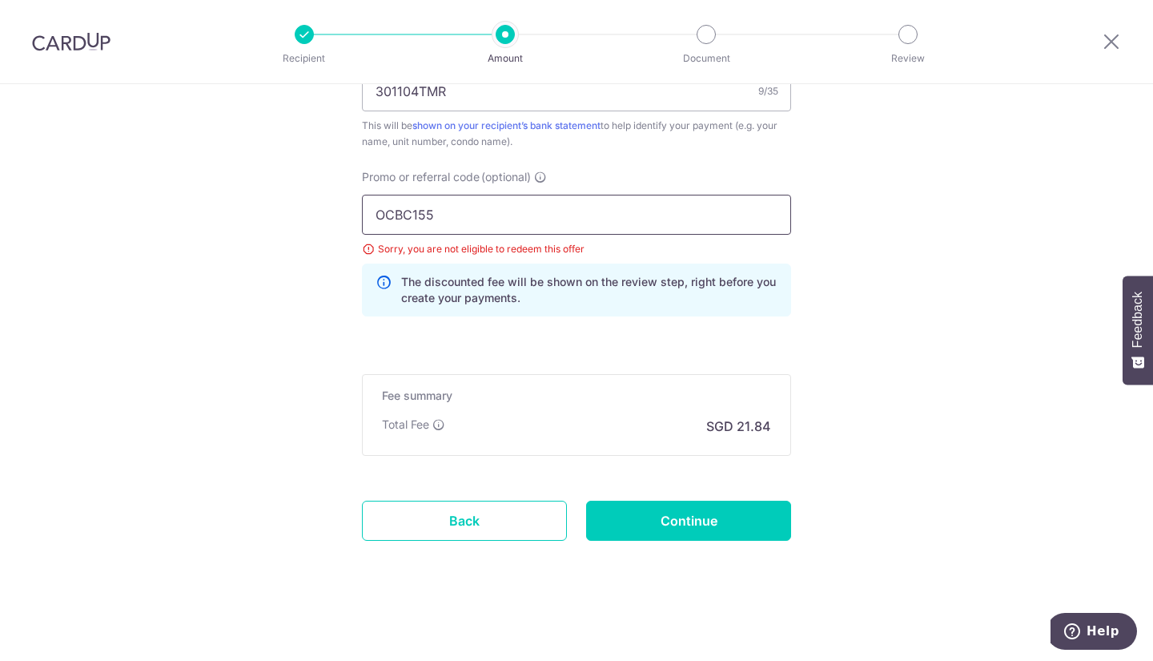
click at [440, 215] on input "OCBC155" at bounding box center [576, 215] width 429 height 40
type input "OCBC195"
click at [730, 507] on input "Continue" at bounding box center [688, 521] width 205 height 40
type input "Update Schedule"
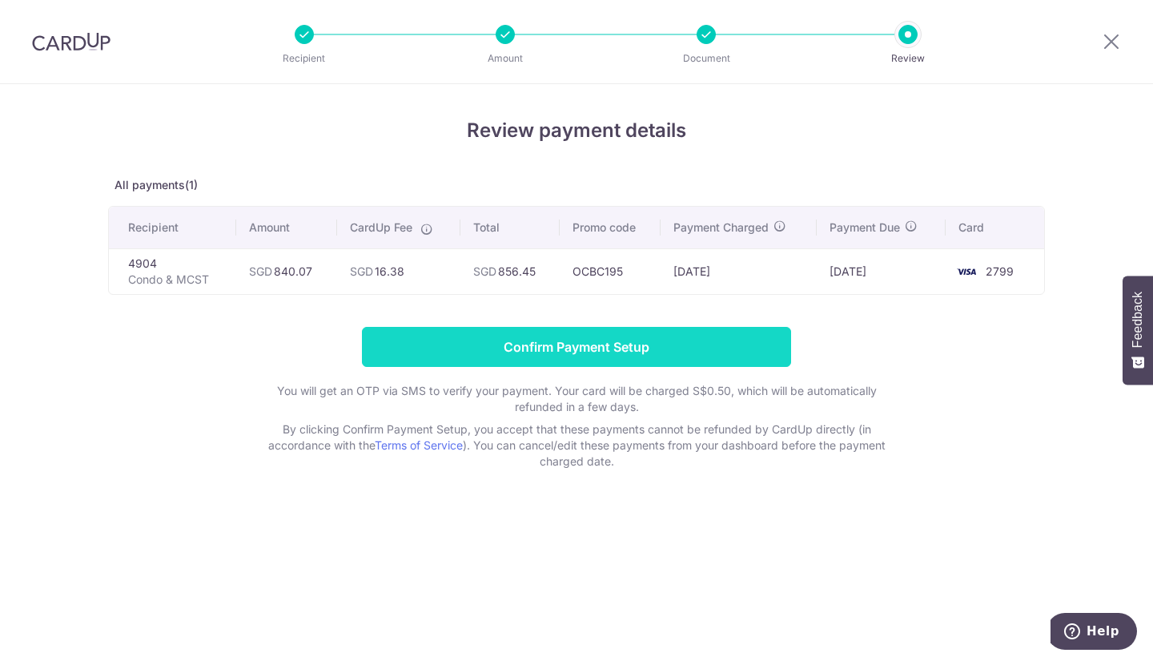
click at [624, 344] on input "Confirm Payment Setup" at bounding box center [576, 347] width 429 height 40
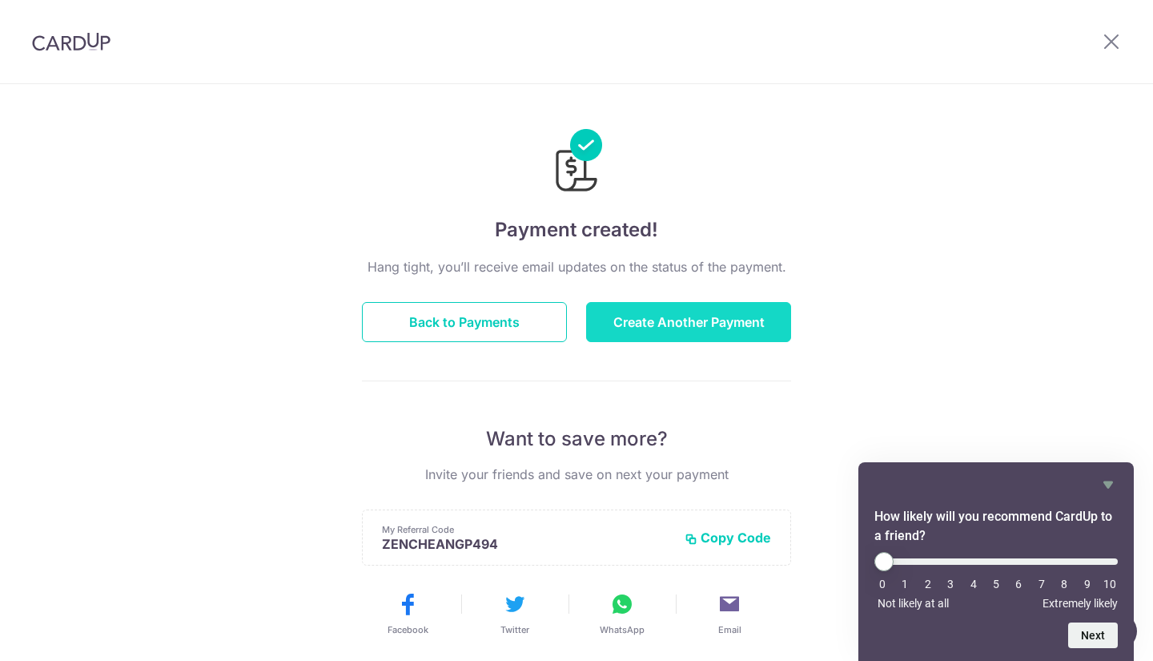
click at [669, 328] on button "Create Another Payment" at bounding box center [688, 322] width 205 height 40
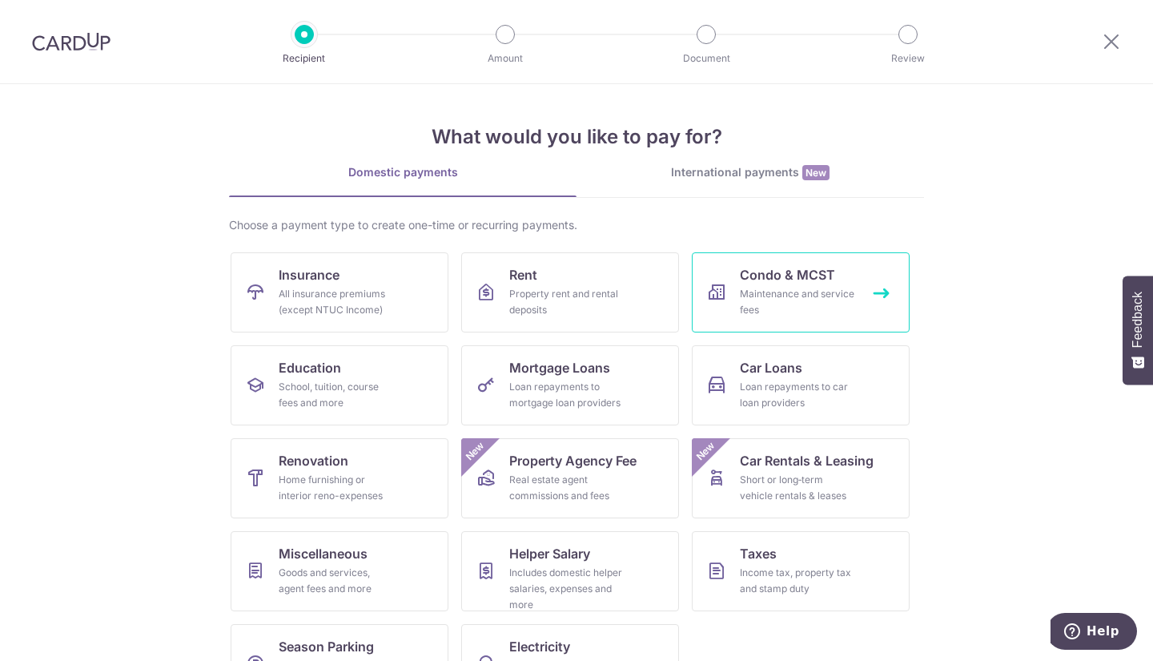
click at [760, 283] on span "Condo & MCST" at bounding box center [787, 274] width 95 height 19
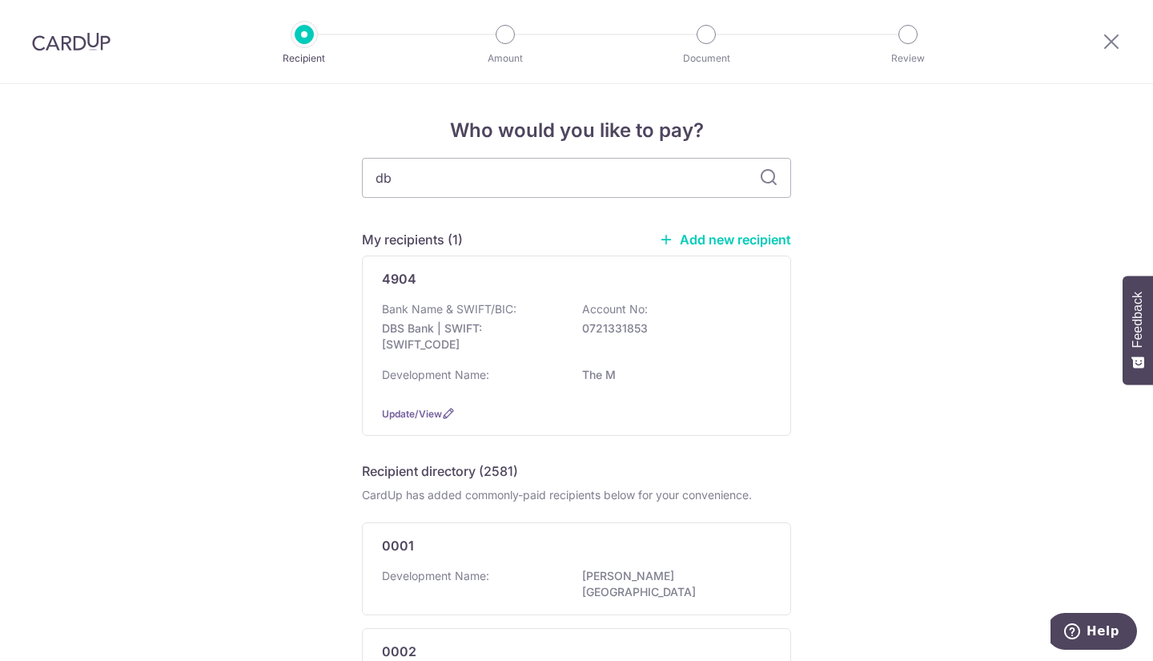
type input "dbs"
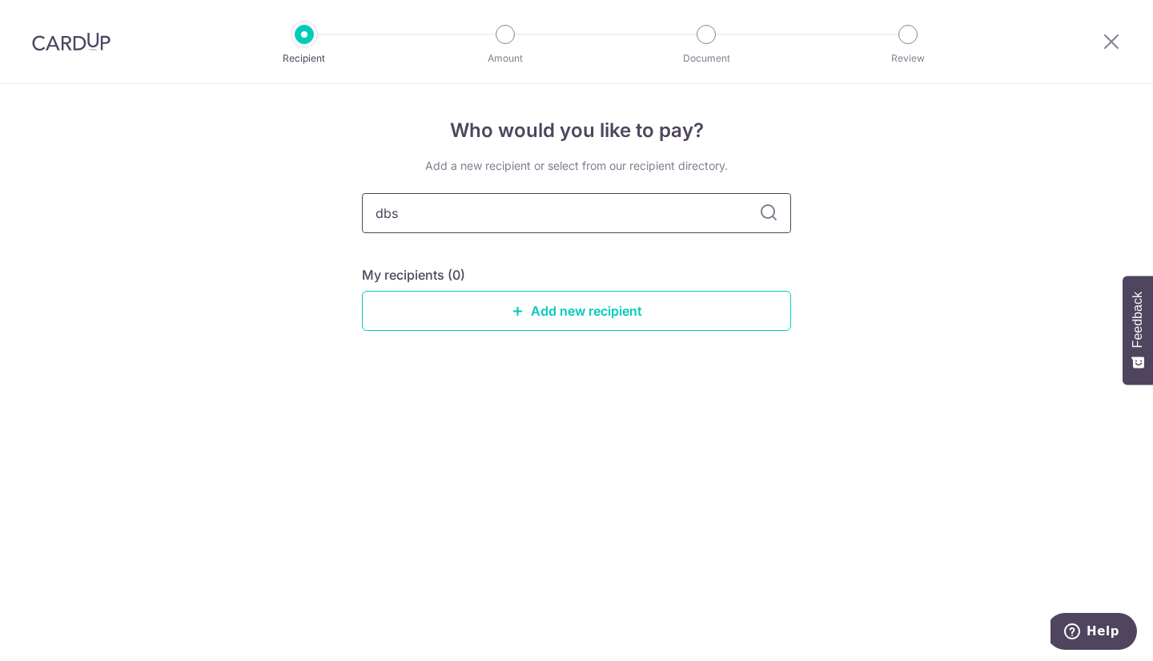
click at [589, 206] on input "dbs" at bounding box center [576, 213] width 429 height 40
click at [678, 312] on link "Add new recipient" at bounding box center [576, 311] width 429 height 40
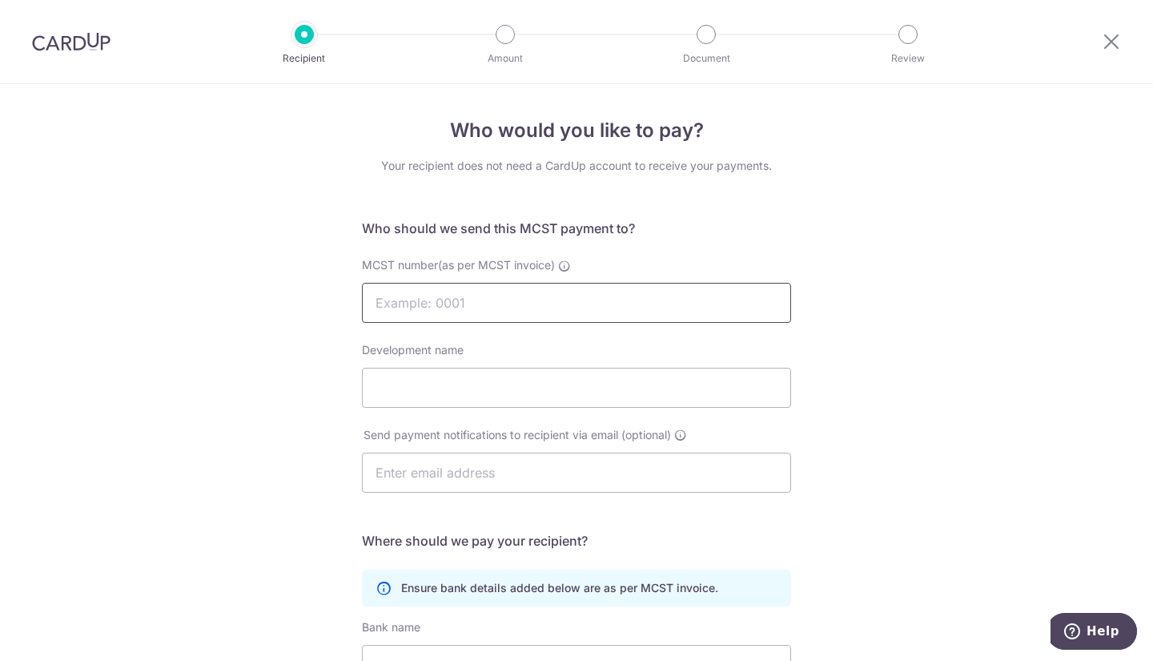
click at [442, 308] on input "MCST number(as per MCST invoice)" at bounding box center [576, 303] width 429 height 40
type input "4904"
click at [448, 394] on input "Development name" at bounding box center [576, 388] width 429 height 40
type input "The M"
paste input "Documents.PAMAsiaPac@jll.com"
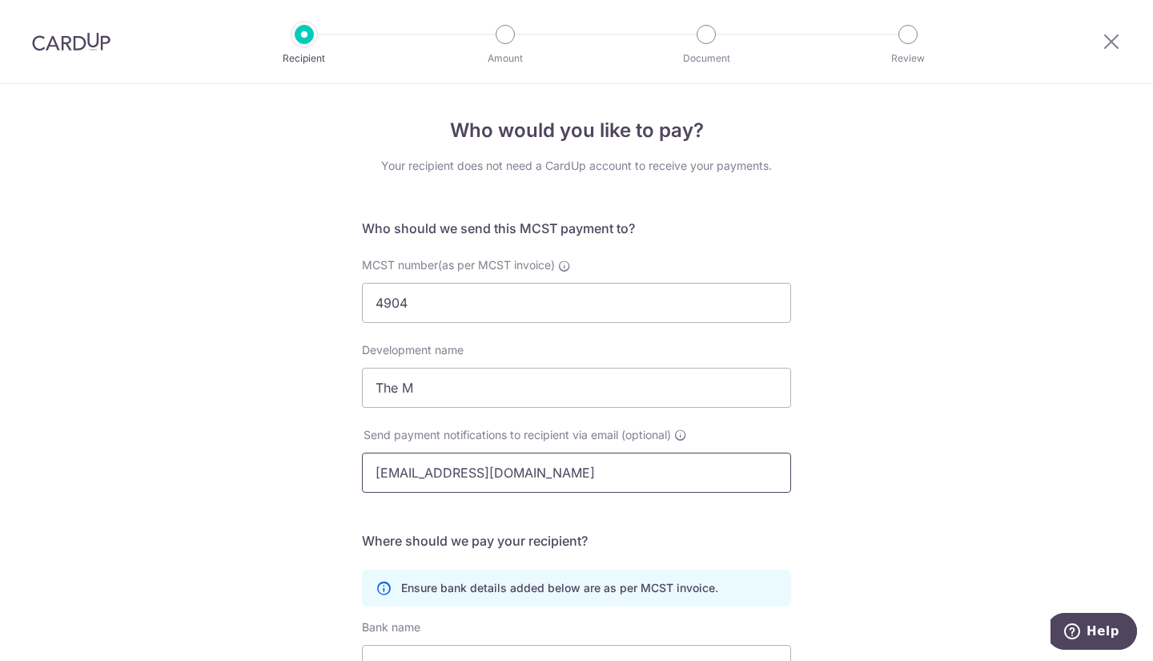
type input "Documents.PAMAsiaPac@jll.com"
click at [897, 380] on div "Who would you like to pay? Your recipient does not need a CardUp account to rec…" at bounding box center [576, 507] width 1153 height 847
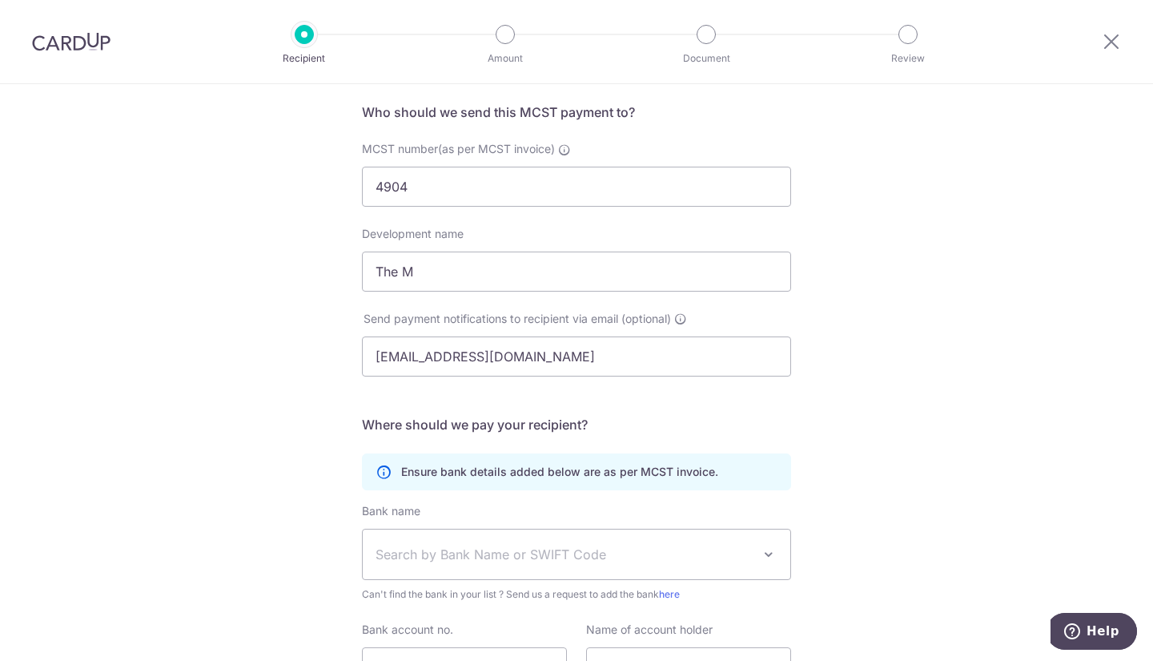
scroll to position [271, 0]
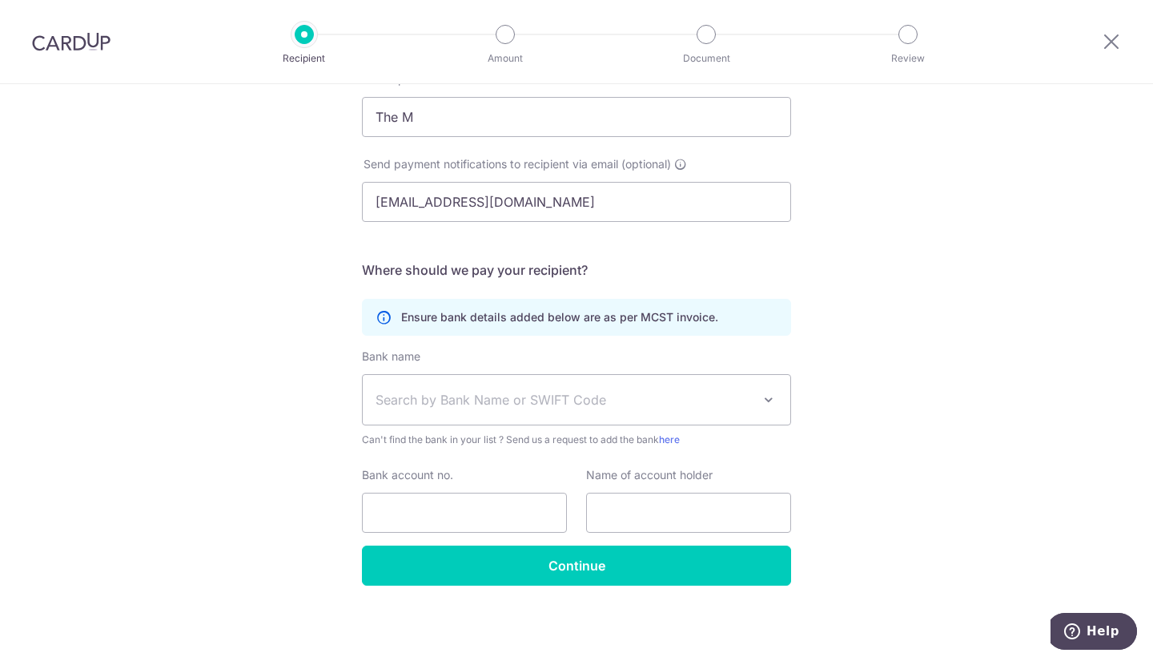
click at [560, 408] on span "Search by Bank Name or SWIFT Code" at bounding box center [564, 399] width 376 height 19
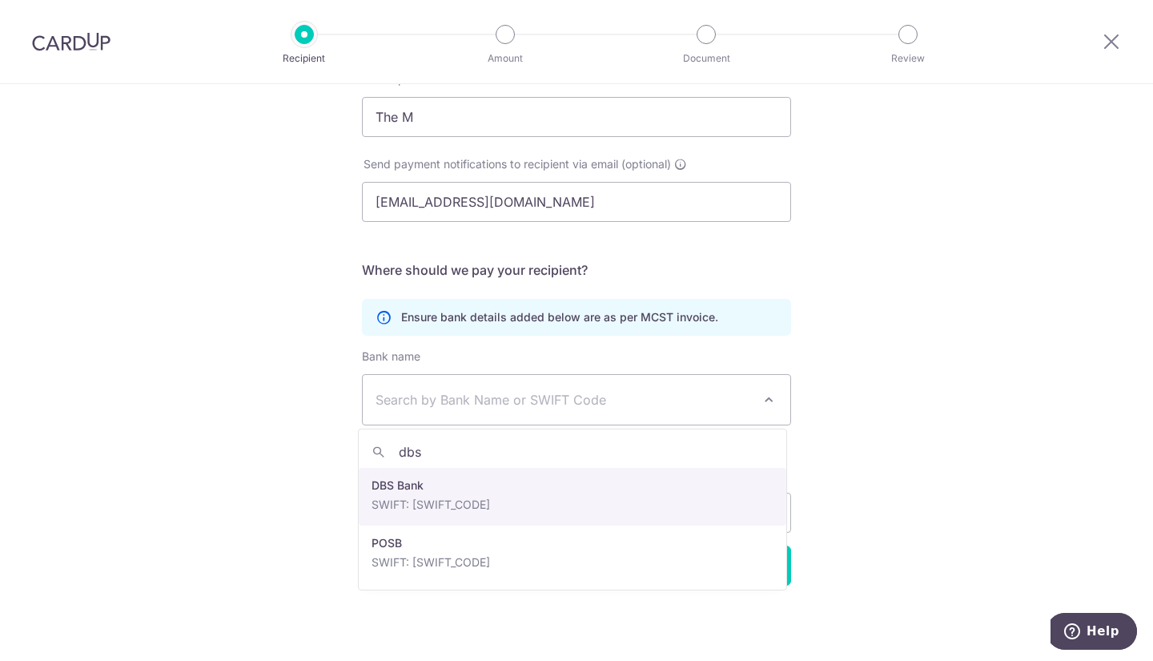
type input "dbs"
select select "6"
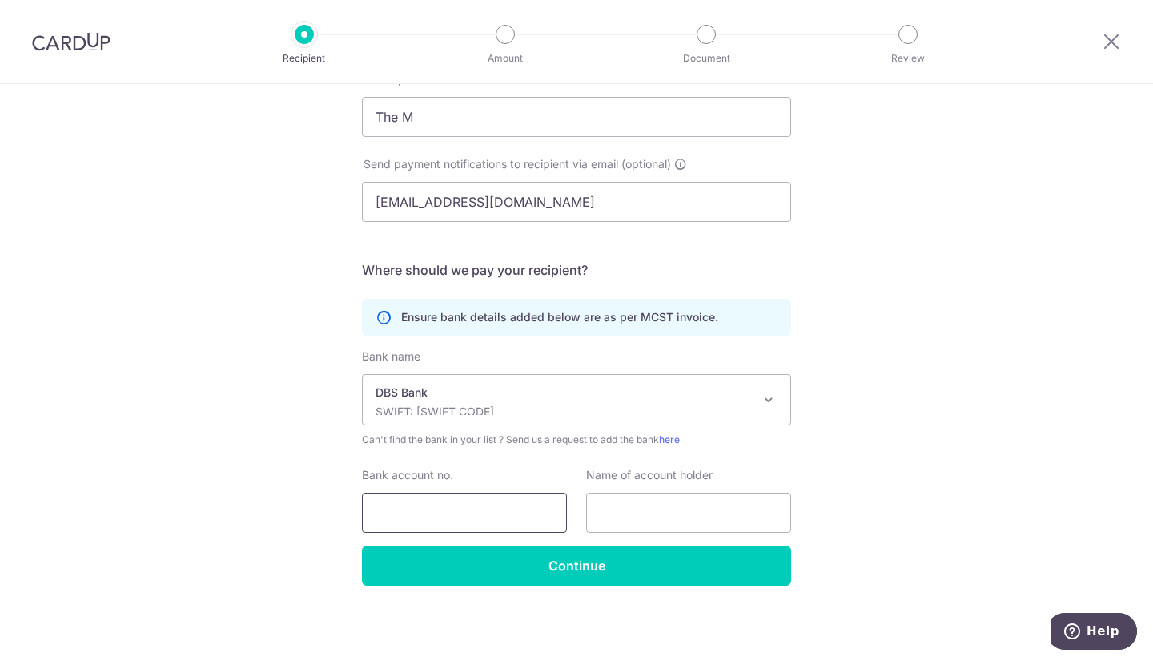
click at [505, 498] on input "Bank account no." at bounding box center [464, 512] width 205 height 40
type input "0721331306"
click at [640, 508] on input "text" at bounding box center [688, 512] width 205 height 40
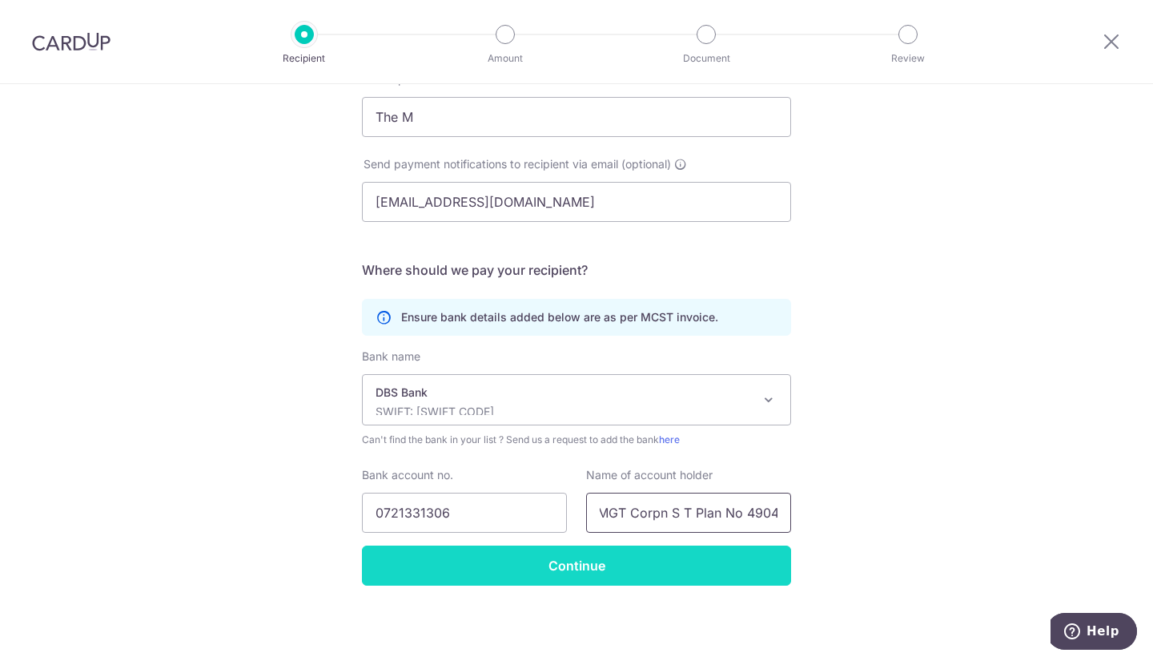
type input "MGT Corpn S T Plan No 4904"
click at [640, 574] on input "Continue" at bounding box center [576, 565] width 429 height 40
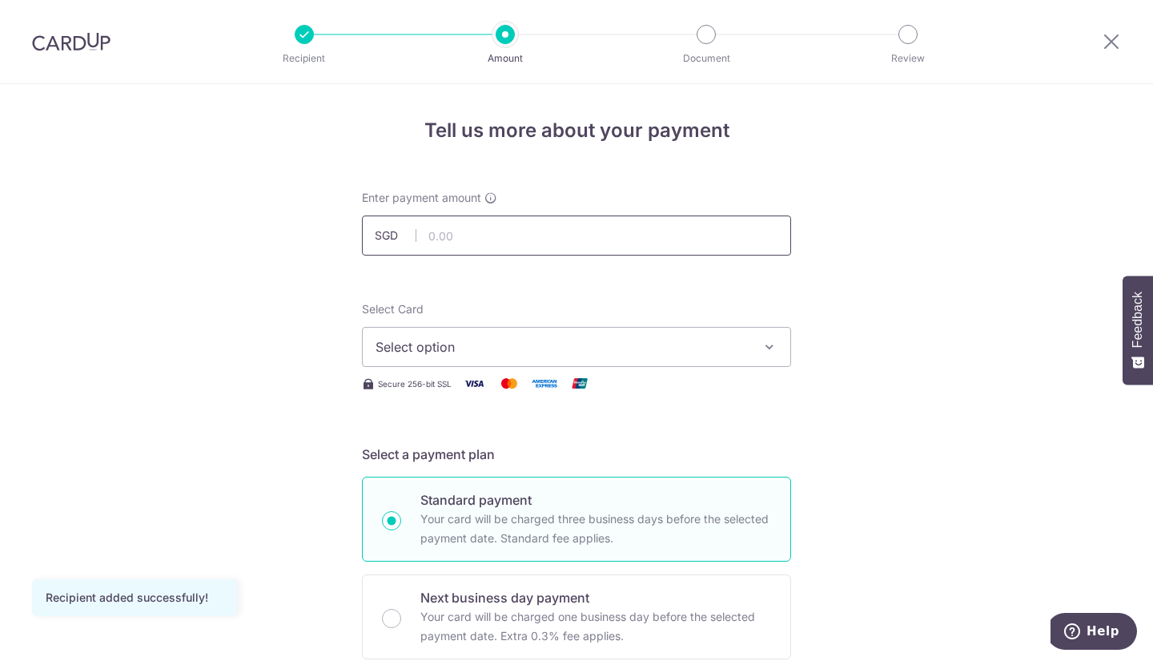
click at [530, 237] on input "text" at bounding box center [576, 235] width 429 height 40
type input "517.87"
click at [575, 352] on span "Select option" at bounding box center [562, 346] width 373 height 19
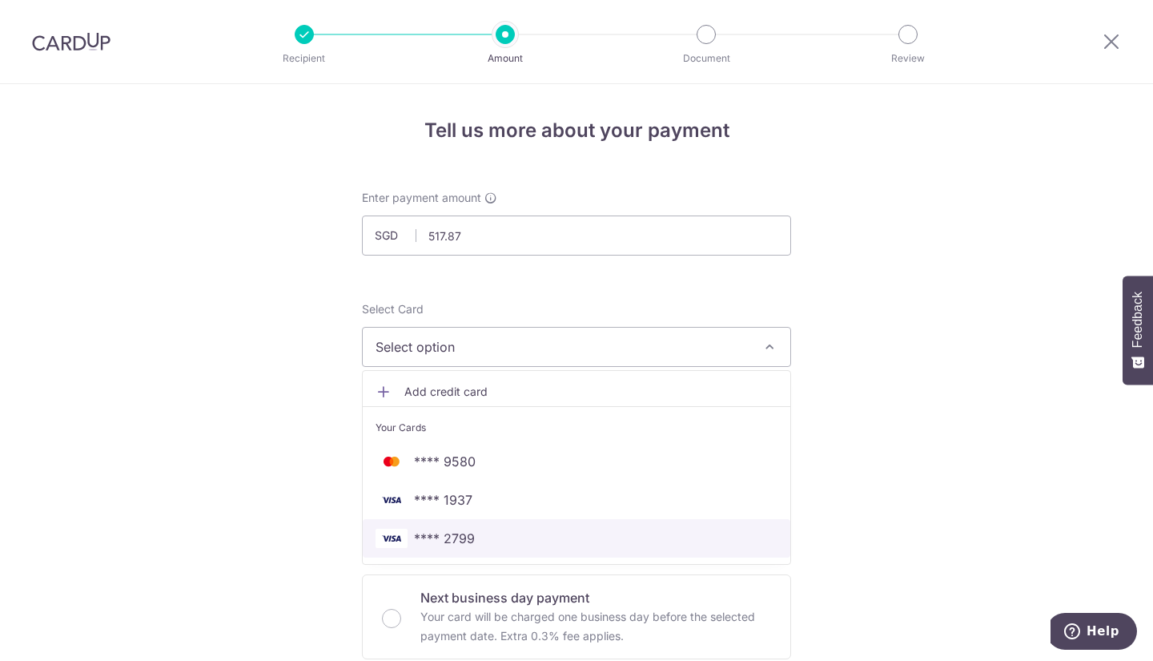
click at [488, 536] on span "**** 2799" at bounding box center [577, 538] width 402 height 19
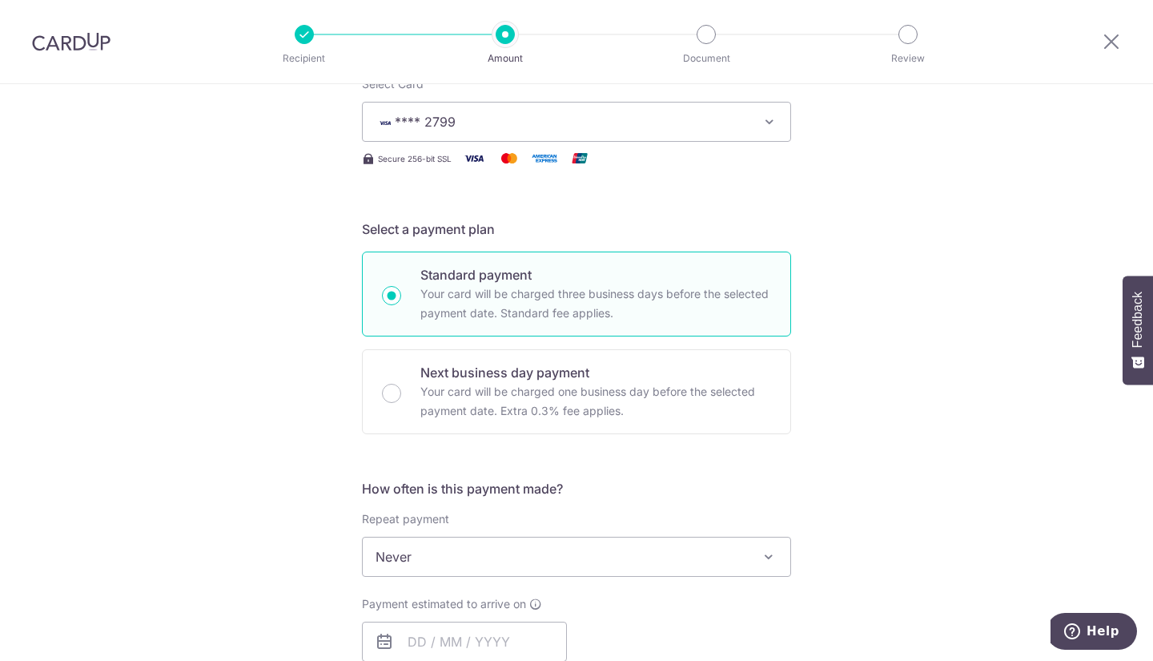
scroll to position [377, 0]
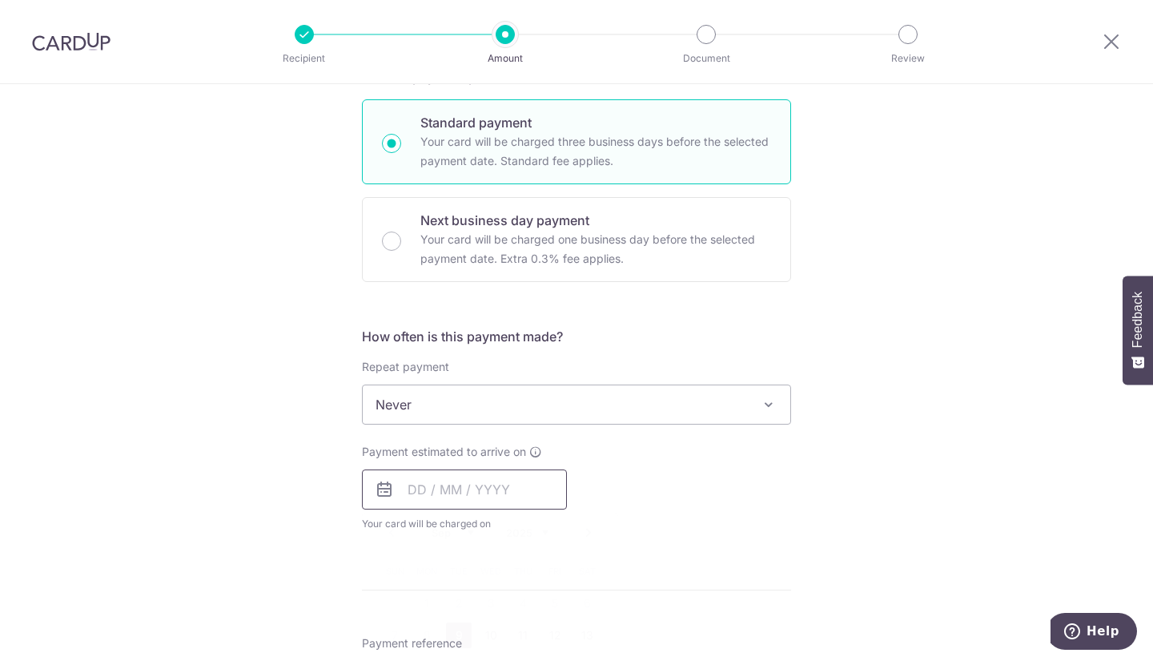
click at [482, 492] on input "text" at bounding box center [464, 489] width 205 height 40
drag, startPoint x: 453, startPoint y: 637, endPoint x: 312, endPoint y: 456, distance: 229.2
click at [453, 637] on link "9" at bounding box center [459, 635] width 26 height 26
type input "[DATE]"
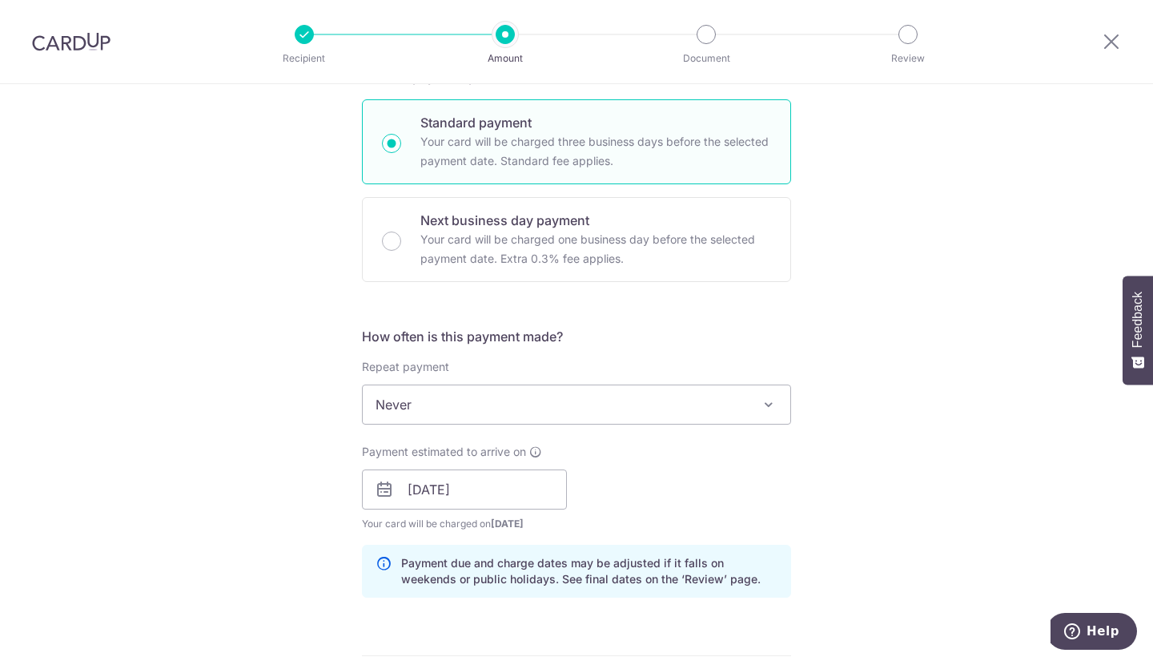
click at [293, 444] on div "Tell us more about your payment Enter payment amount SGD 517.87 517.87 Recipien…" at bounding box center [576, 464] width 1153 height 1514
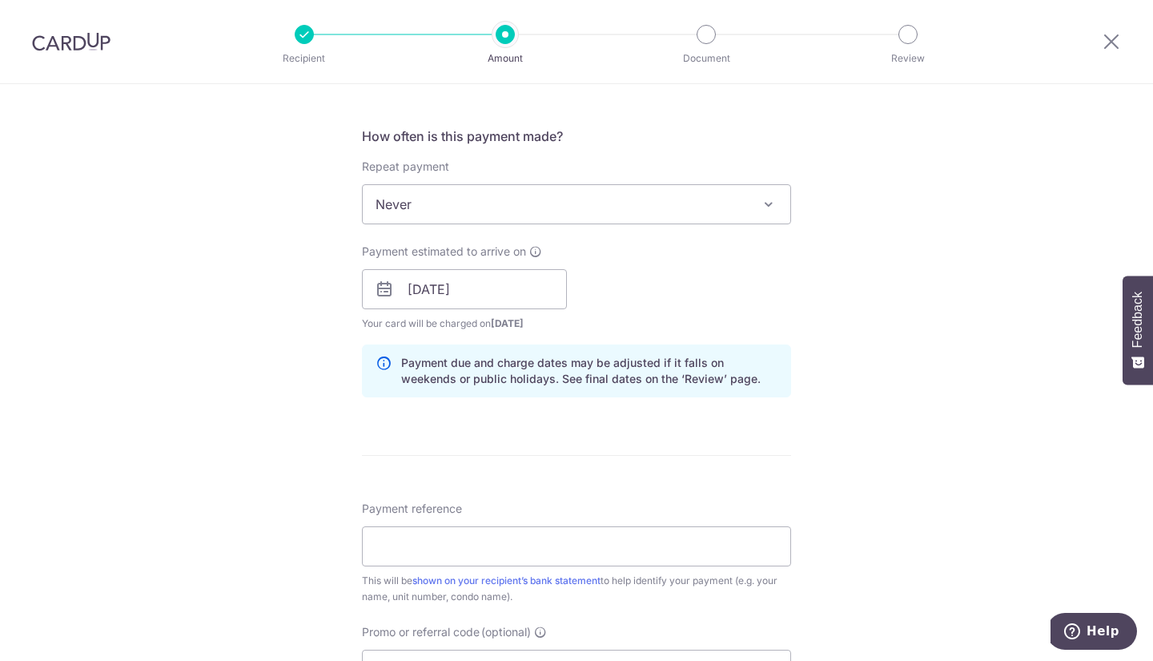
scroll to position [758, 0]
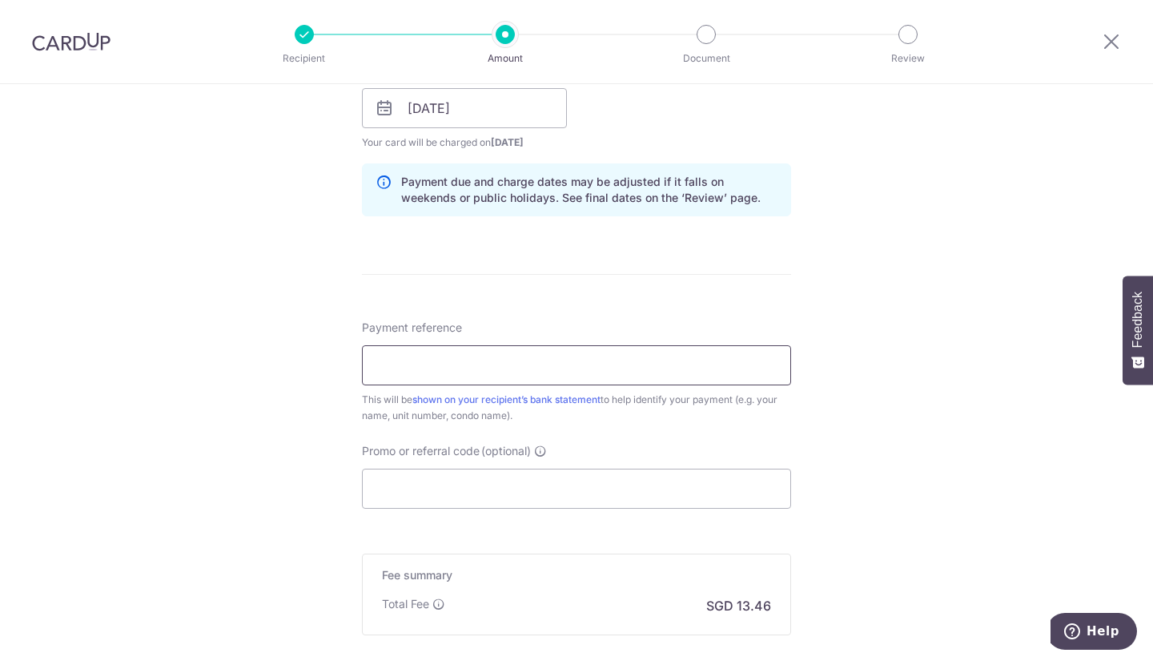
click at [427, 372] on input "Payment reference" at bounding box center [576, 365] width 429 height 40
type input "T"
type input "301104TMC"
click at [456, 492] on input "Promo or referral code (optional)" at bounding box center [576, 488] width 429 height 40
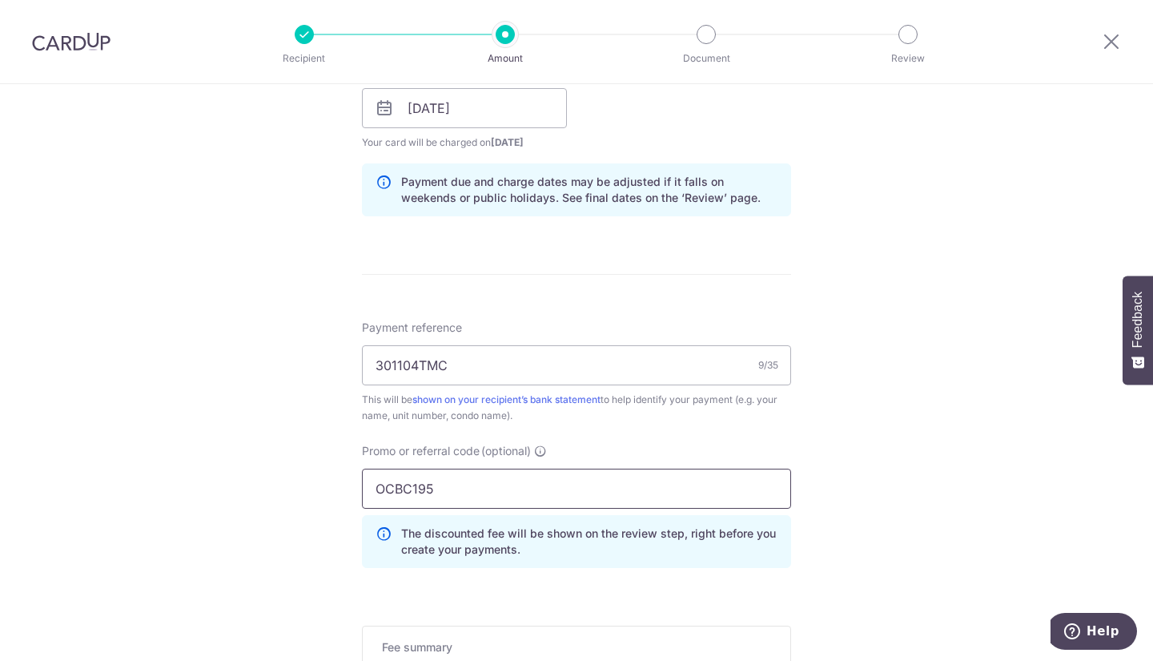
scroll to position [1010, 0]
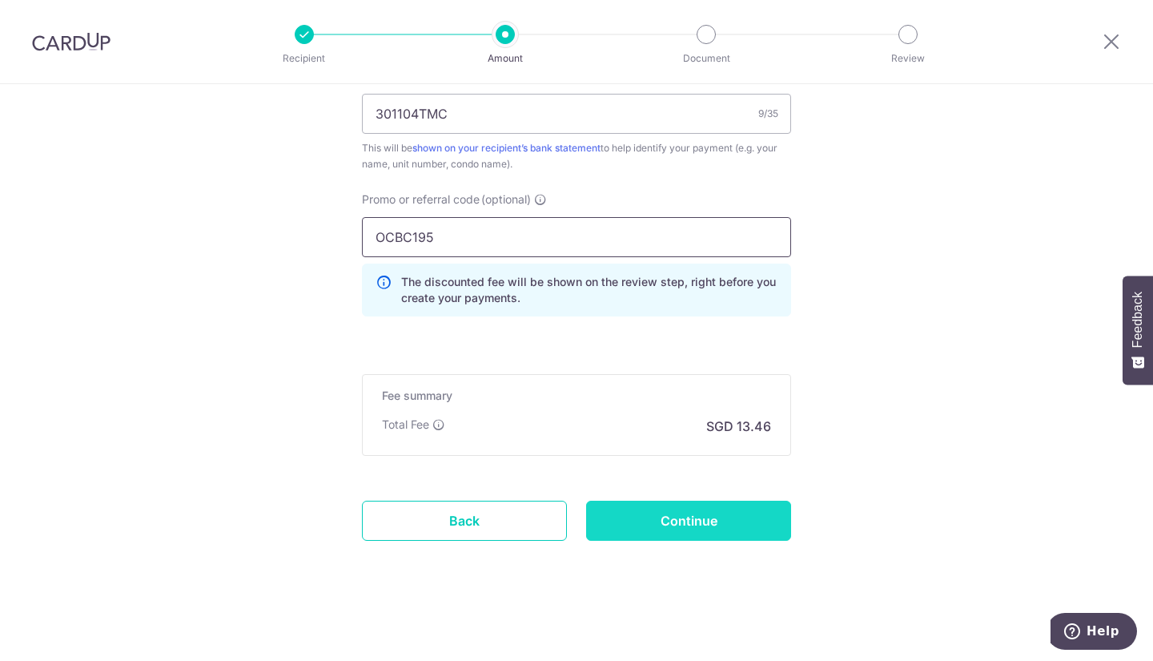
type input "OCBC195"
click at [639, 513] on input "Continue" at bounding box center [688, 521] width 205 height 40
type input "Create Schedule"
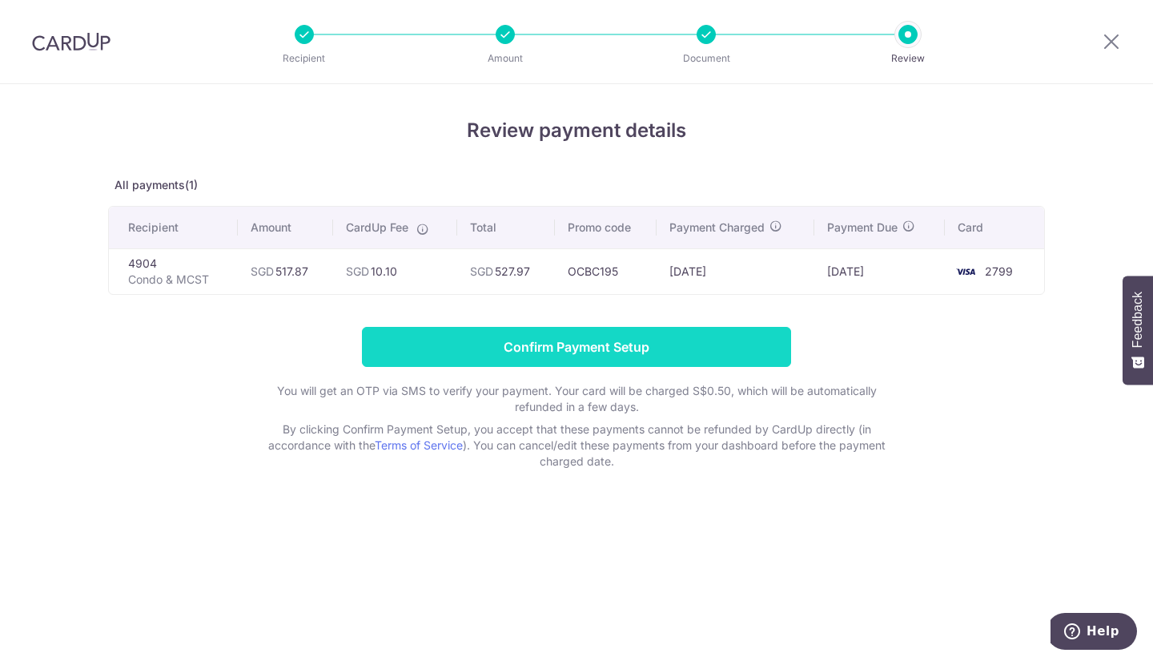
click at [697, 343] on input "Confirm Payment Setup" at bounding box center [576, 347] width 429 height 40
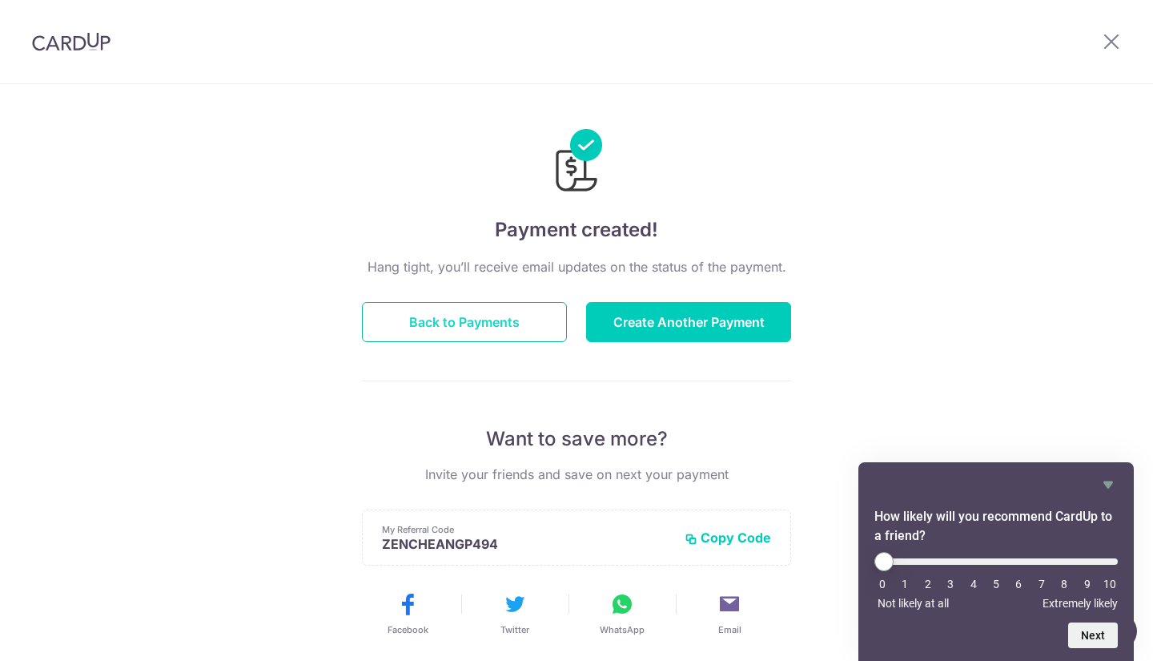
click at [466, 319] on button "Back to Payments" at bounding box center [464, 322] width 205 height 40
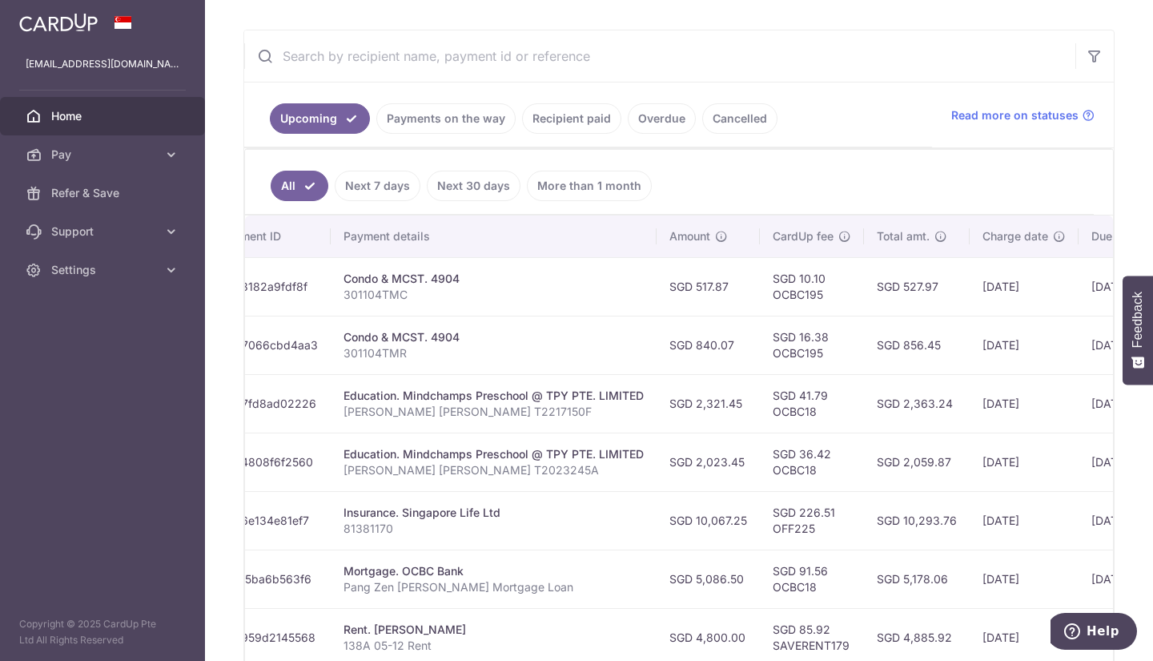
scroll to position [0, 419]
